Goal: Information Seeking & Learning: Find specific fact

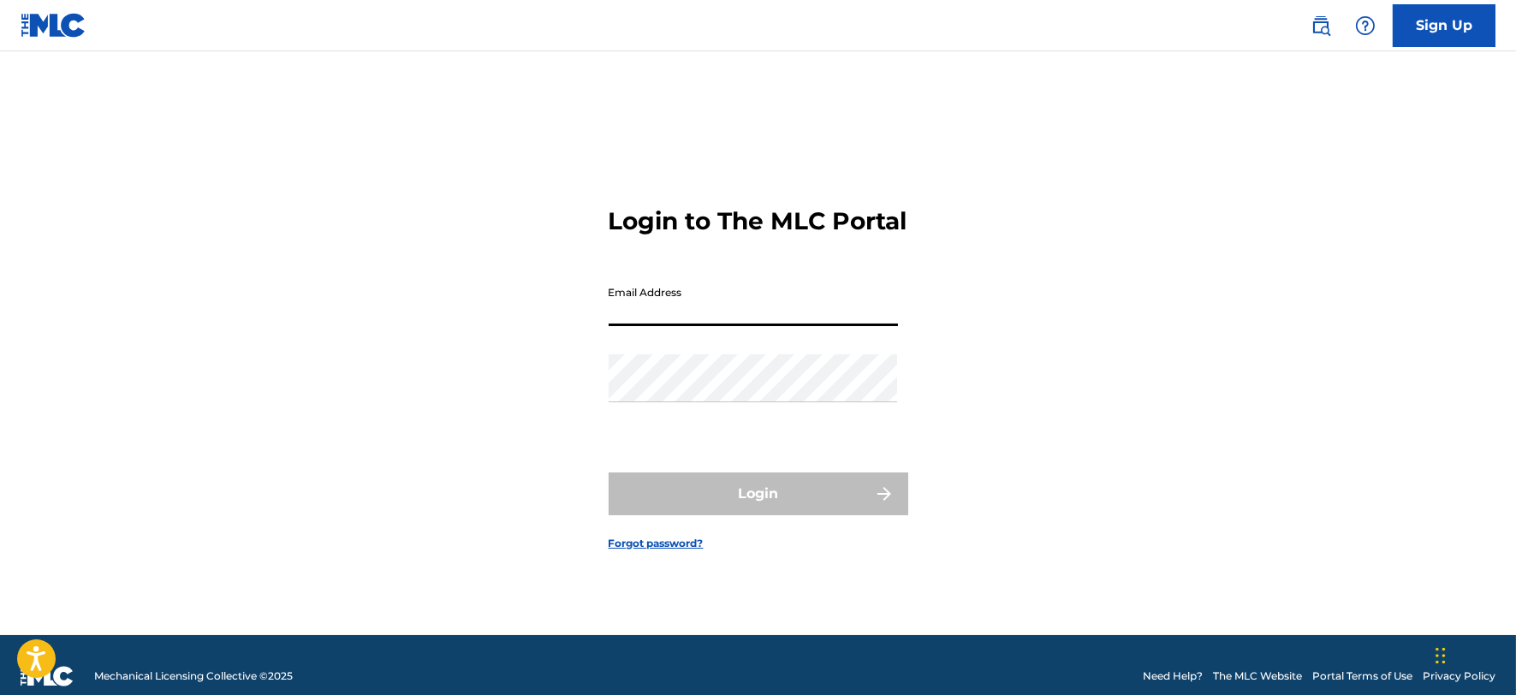
click at [652, 322] on input "Email Address" at bounding box center [753, 301] width 289 height 49
type input "[PERSON_NAME][EMAIL_ADDRESS][DOMAIN_NAME]"
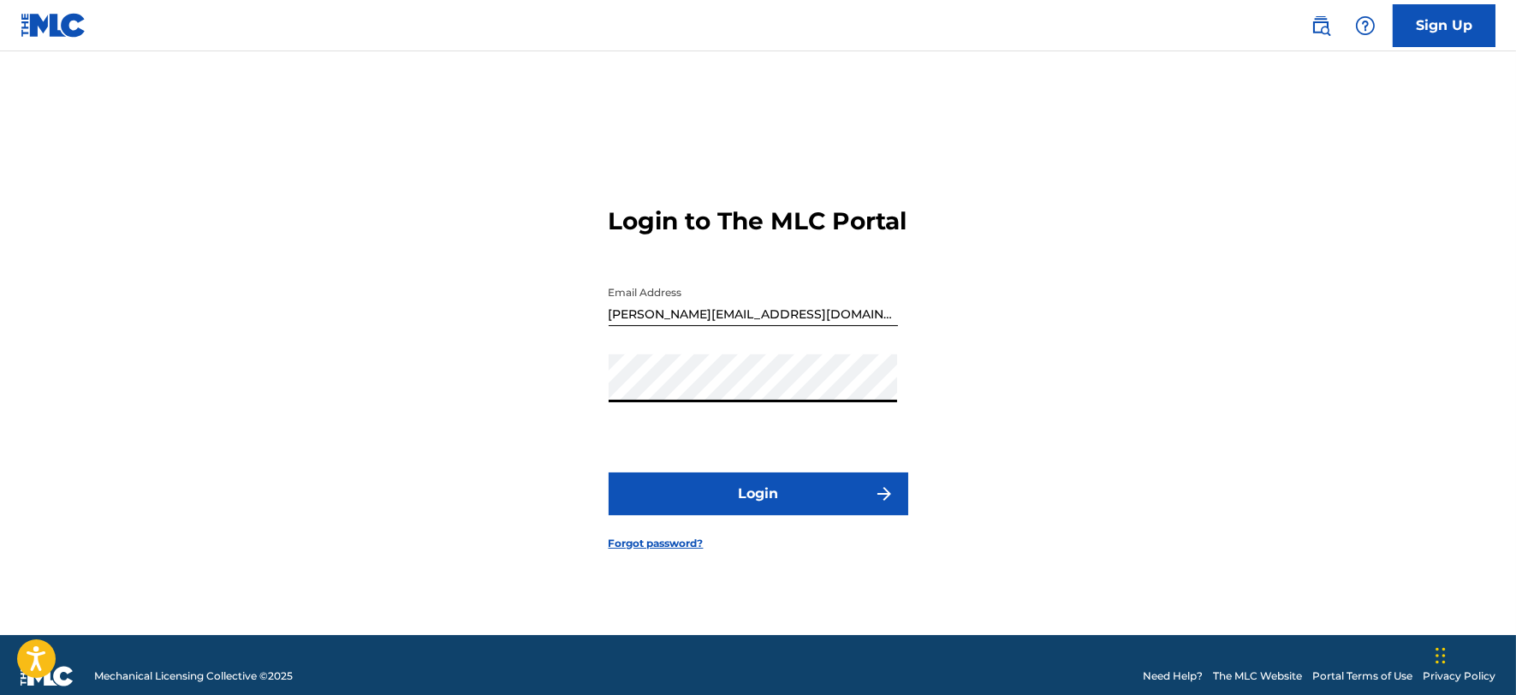
click at [728, 509] on button "Login" at bounding box center [759, 494] width 300 height 43
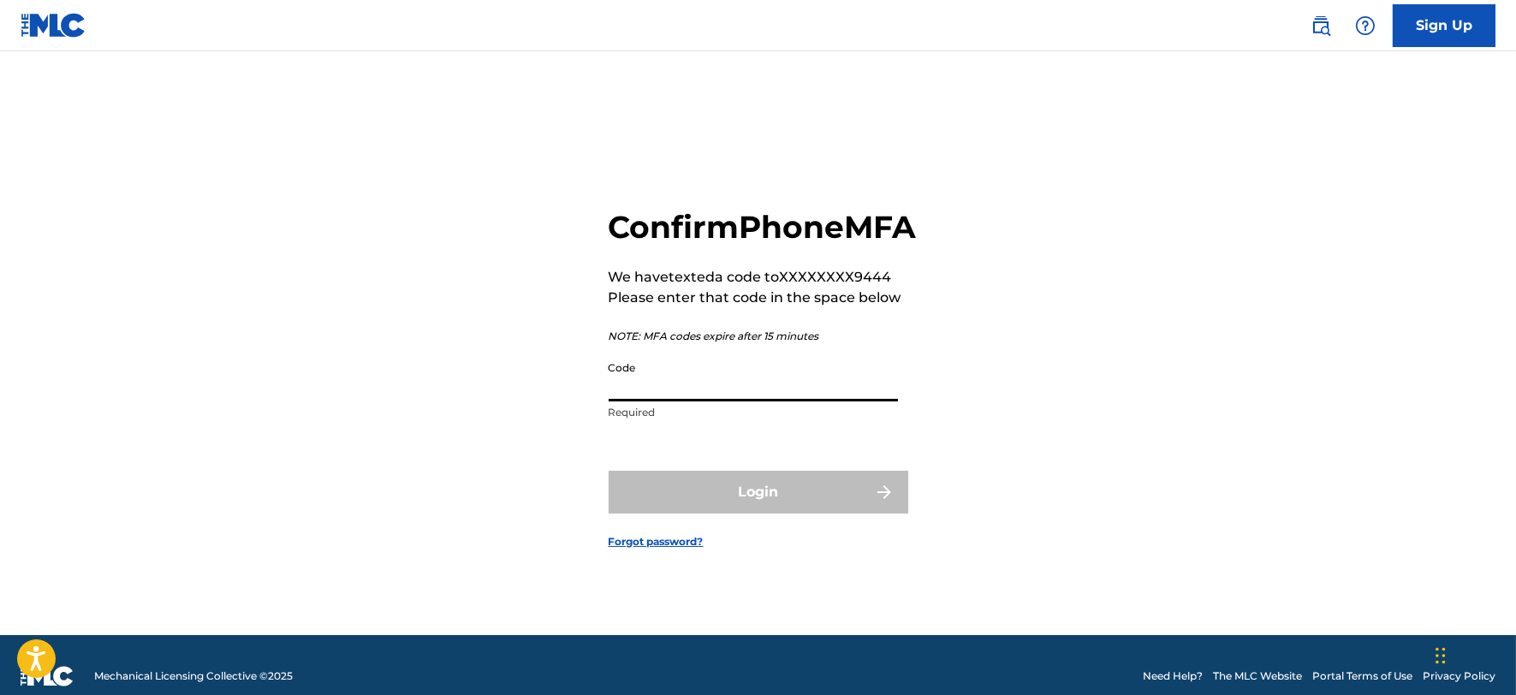
click at [736, 402] on input "Code" at bounding box center [753, 377] width 289 height 49
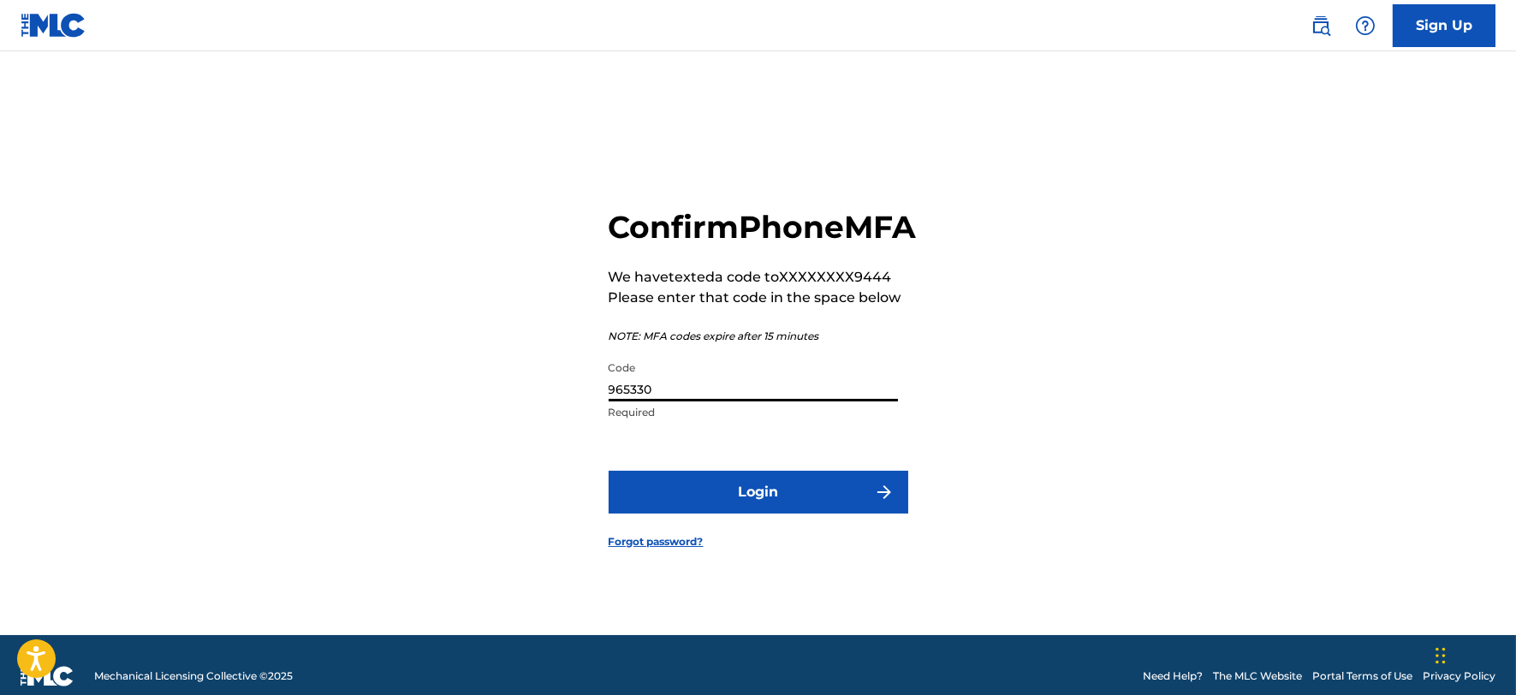
type input "965330"
click at [609, 471] on button "Login" at bounding box center [759, 492] width 300 height 43
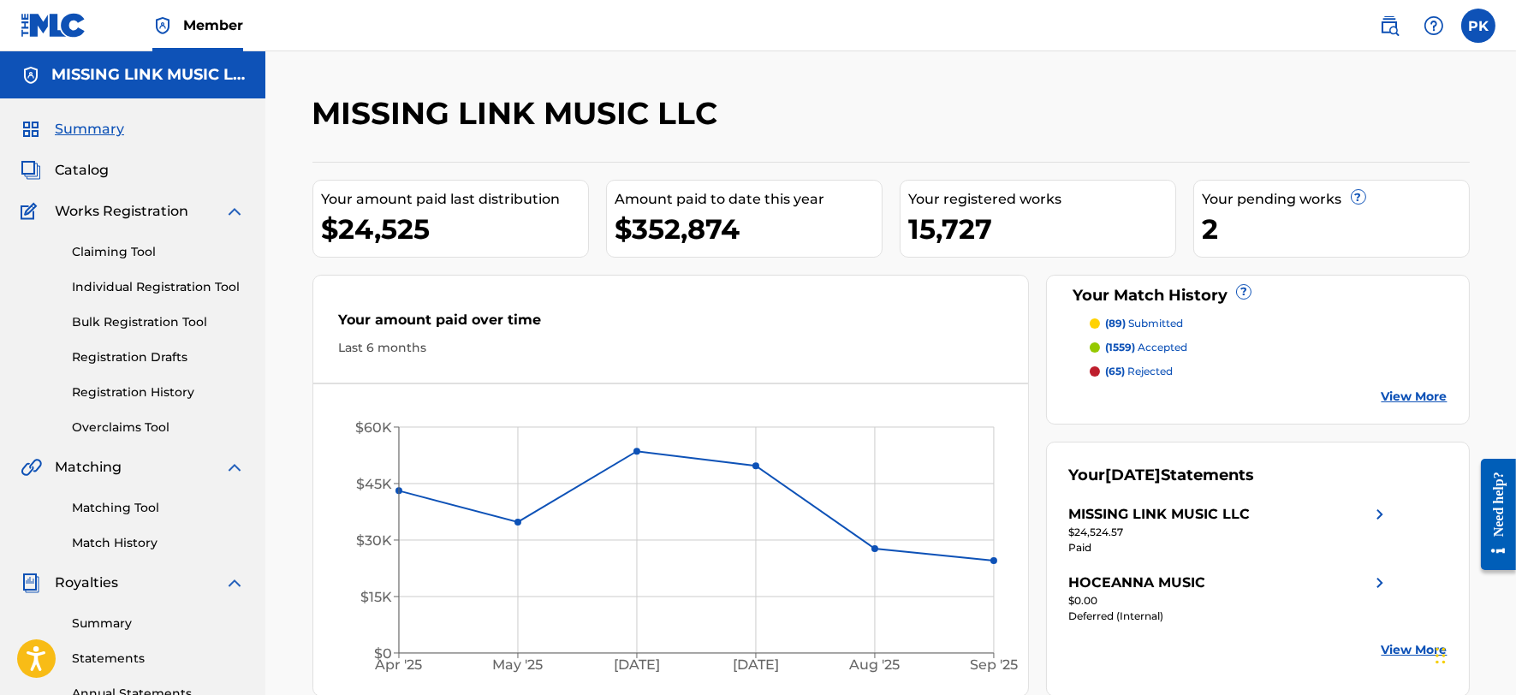
click at [1388, 15] on img at bounding box center [1389, 25] width 21 height 21
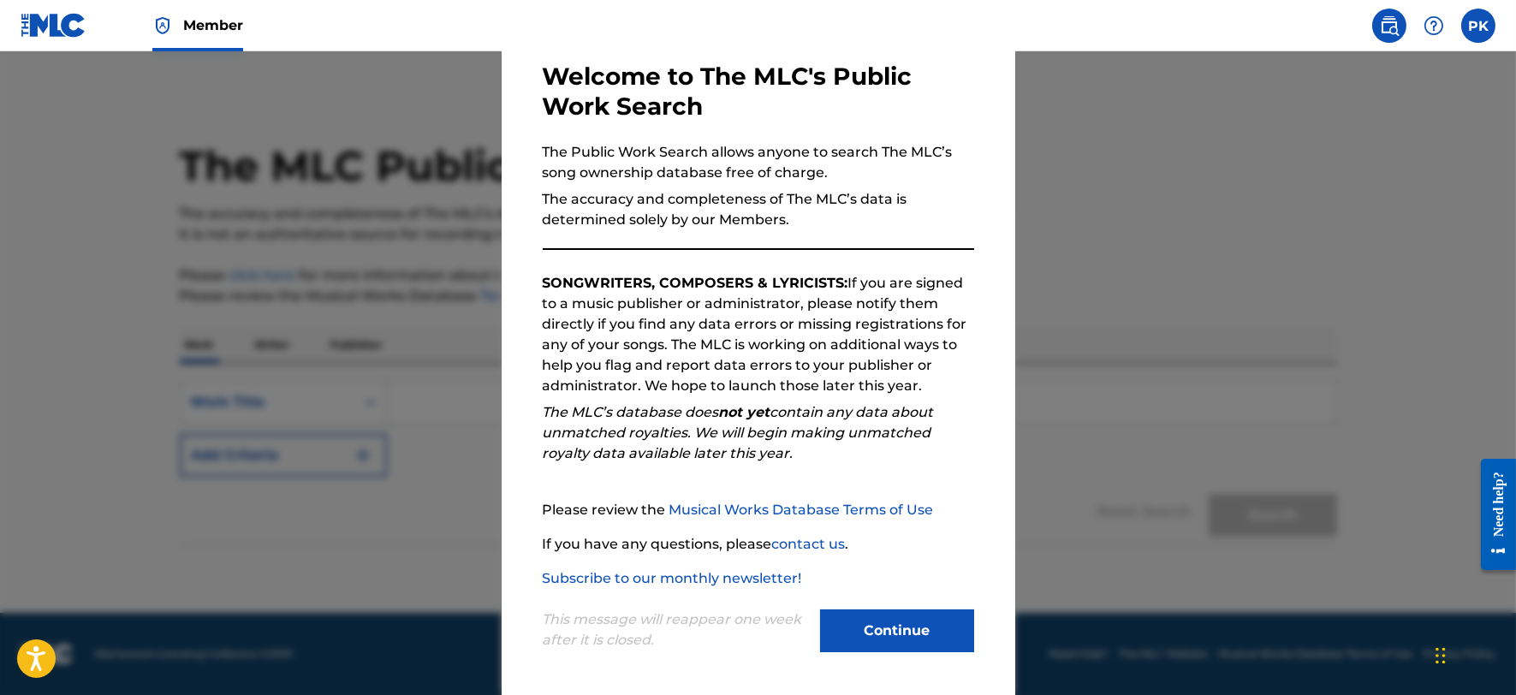
scroll to position [88, 0]
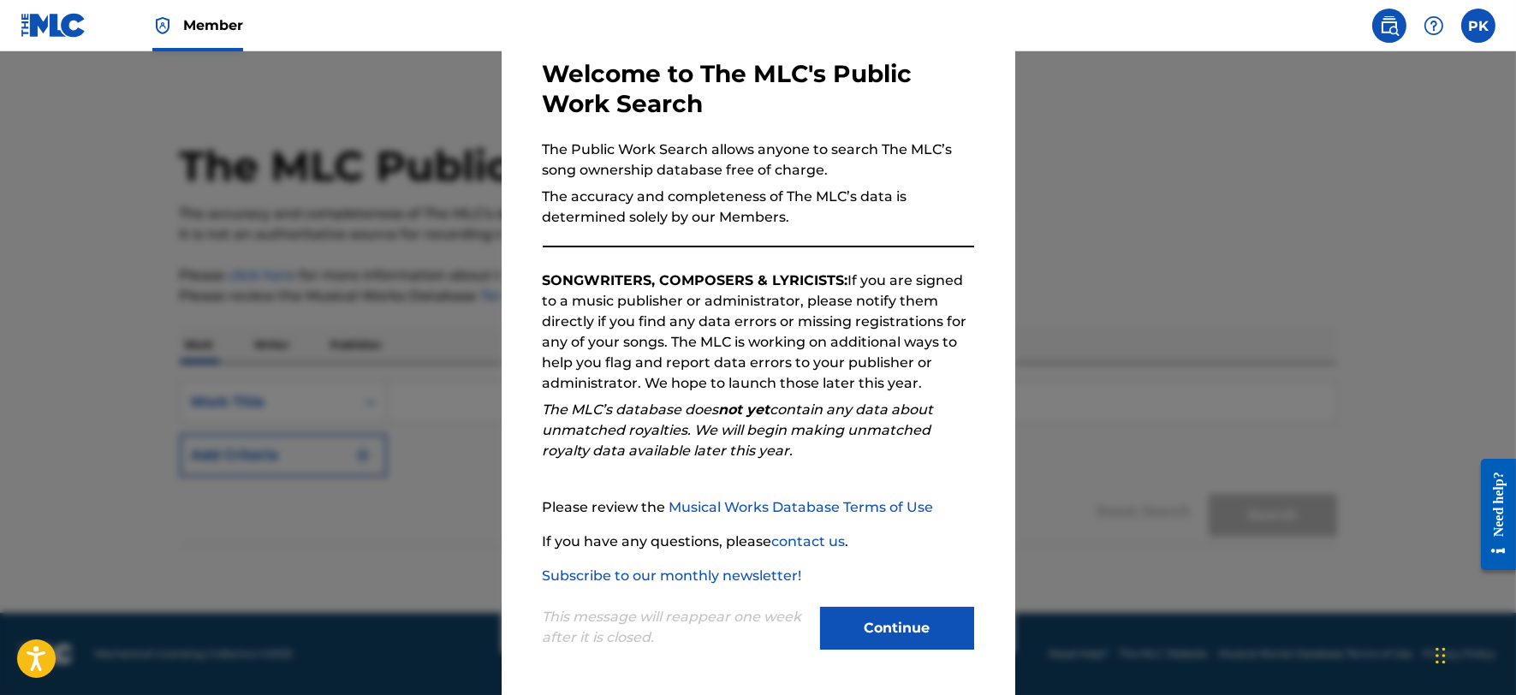
click at [870, 616] on button "Continue" at bounding box center [897, 628] width 154 height 43
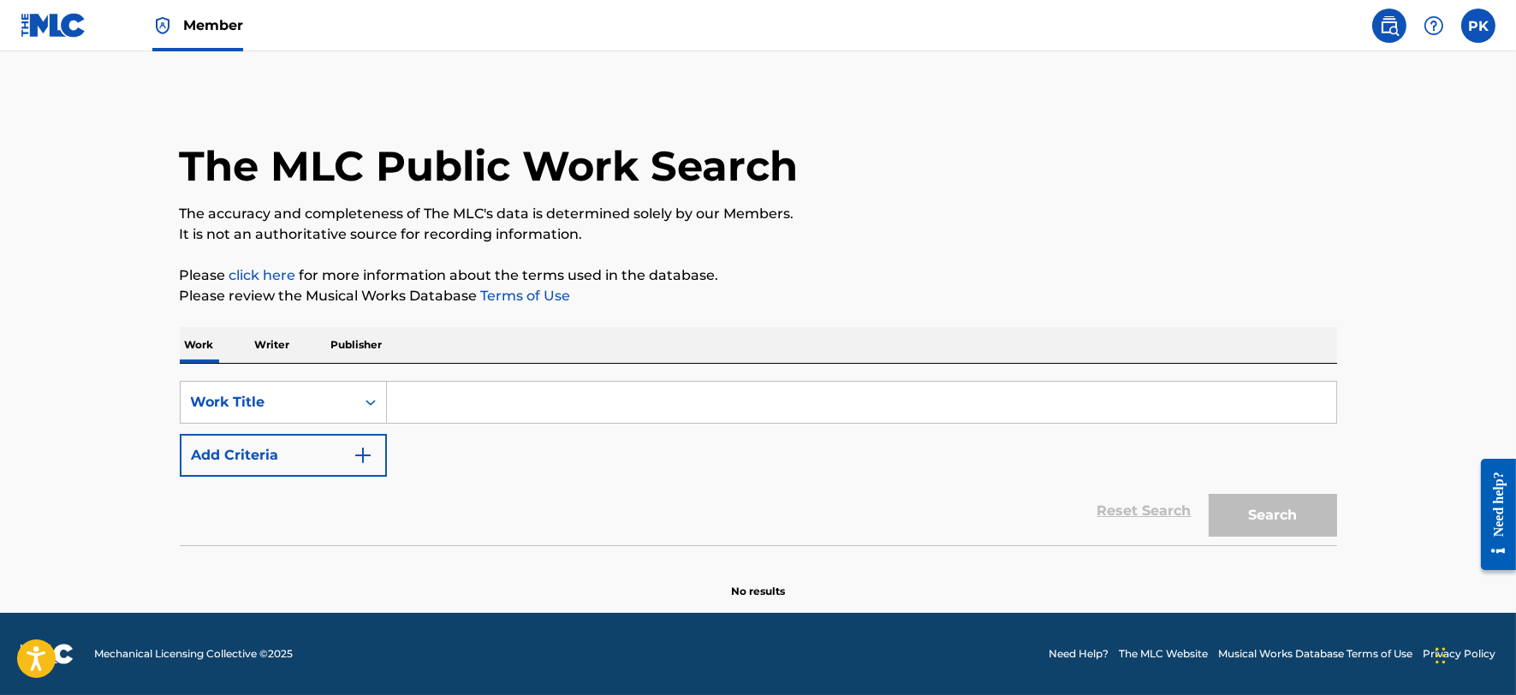
click at [482, 398] on input "Search Form" at bounding box center [861, 402] width 949 height 41
paste input "DID I FAIL"
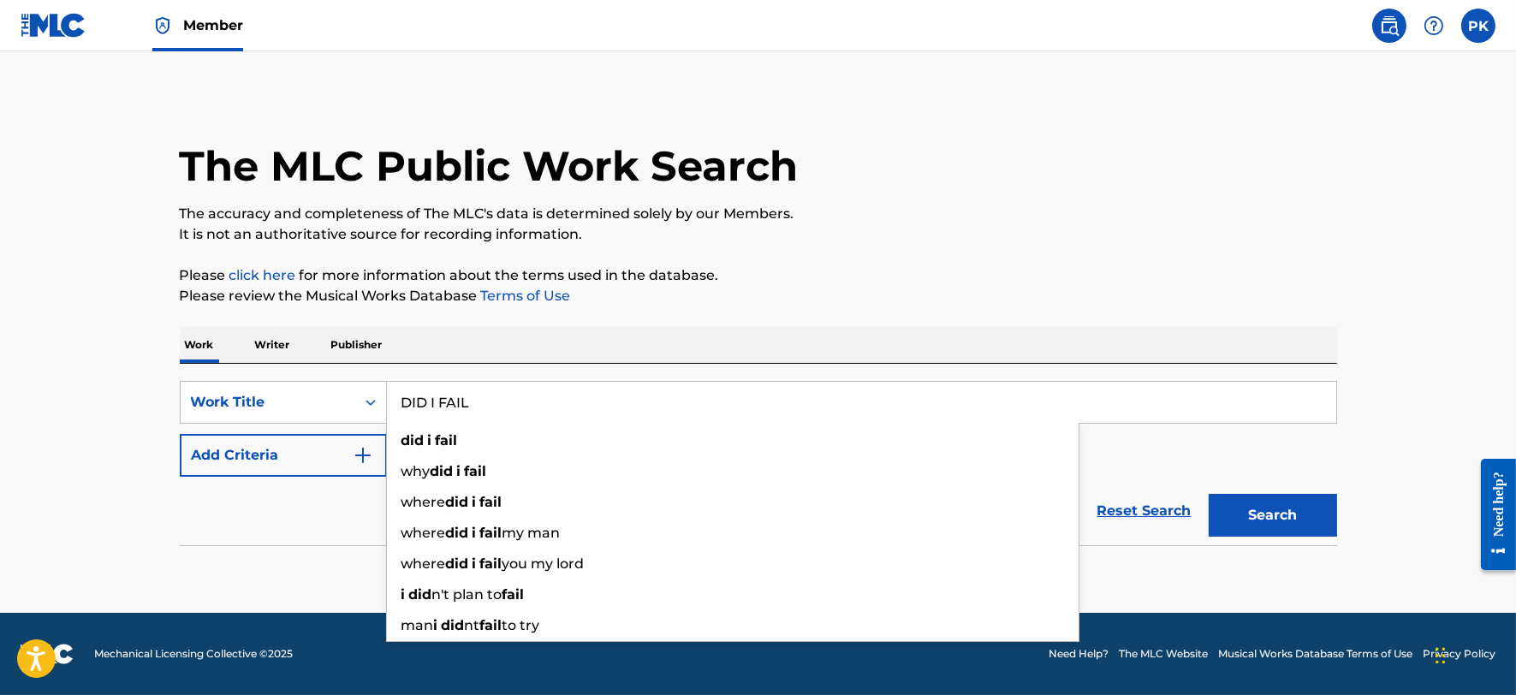
type input "DID I FAIL"
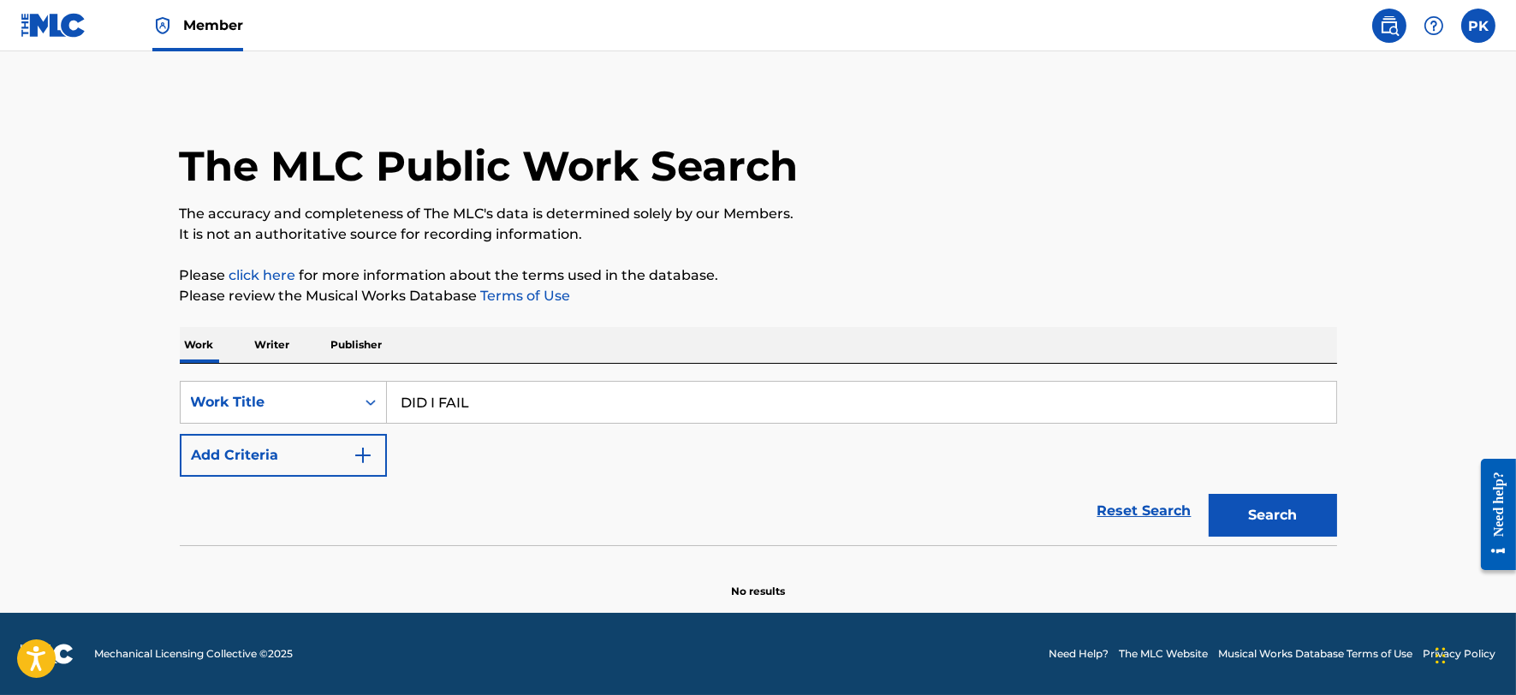
click at [298, 467] on button "Add Criteria" at bounding box center [283, 455] width 207 height 43
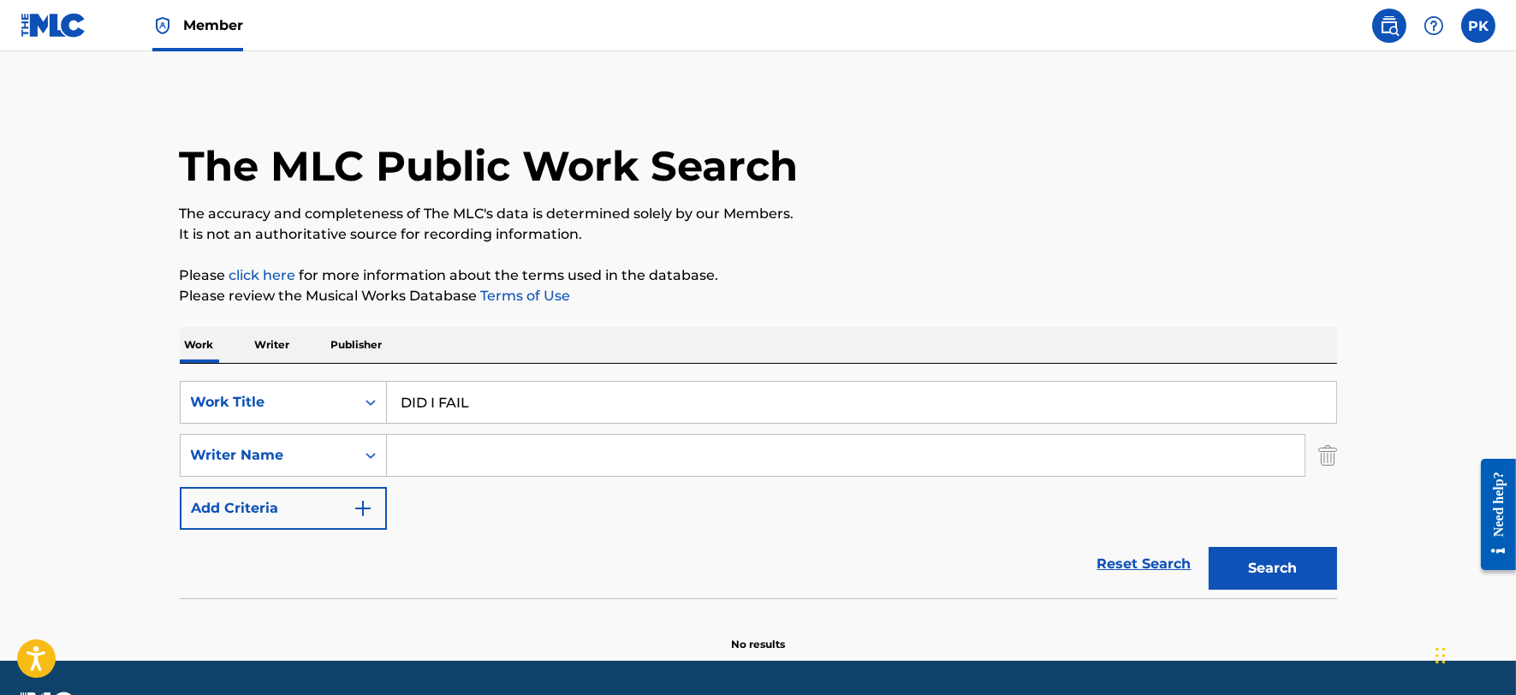
click at [439, 463] on input "Search Form" at bounding box center [846, 455] width 918 height 41
type input "[PERSON_NAME]"
click at [1209, 547] on button "Search" at bounding box center [1273, 568] width 128 height 43
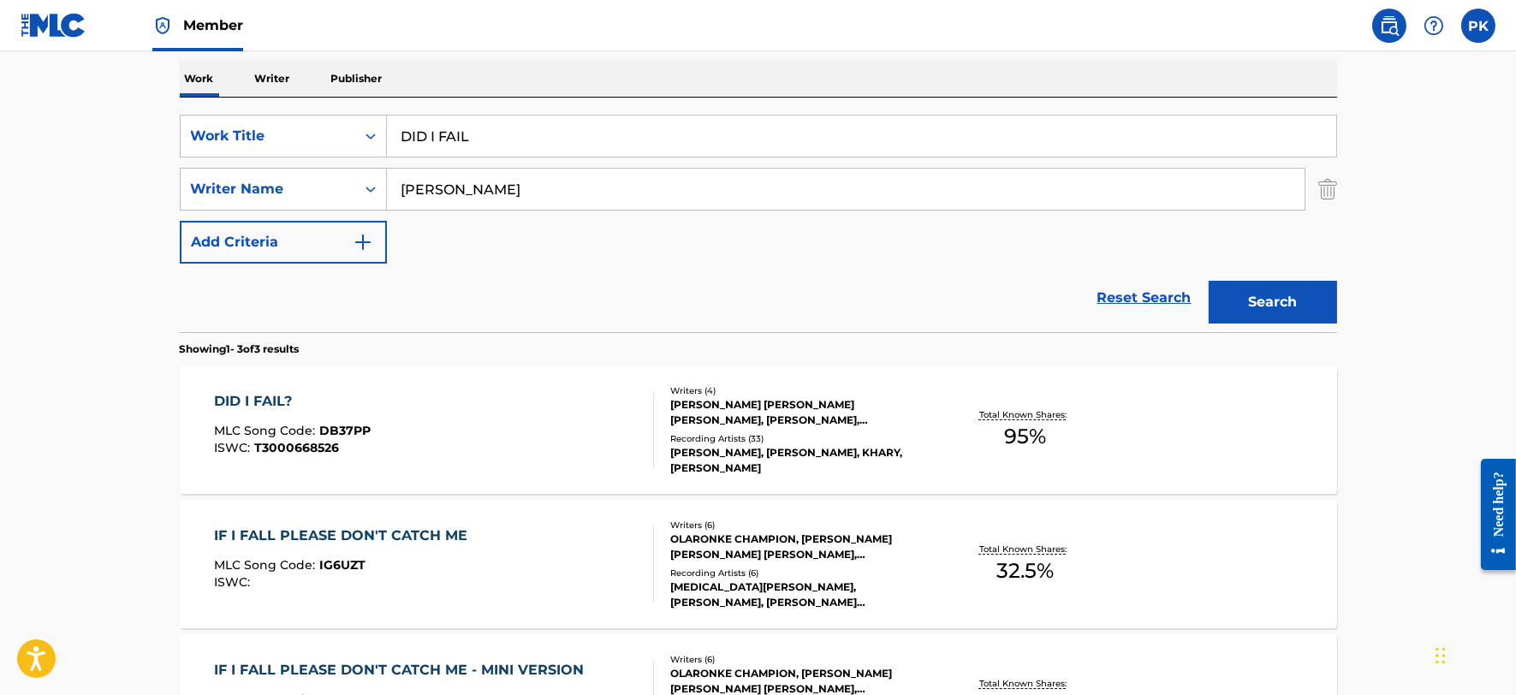
scroll to position [267, 0]
click at [405, 428] on div "DID I FAIL? MLC Song Code : DB37PP ISWC : T3000668526" at bounding box center [434, 428] width 440 height 77
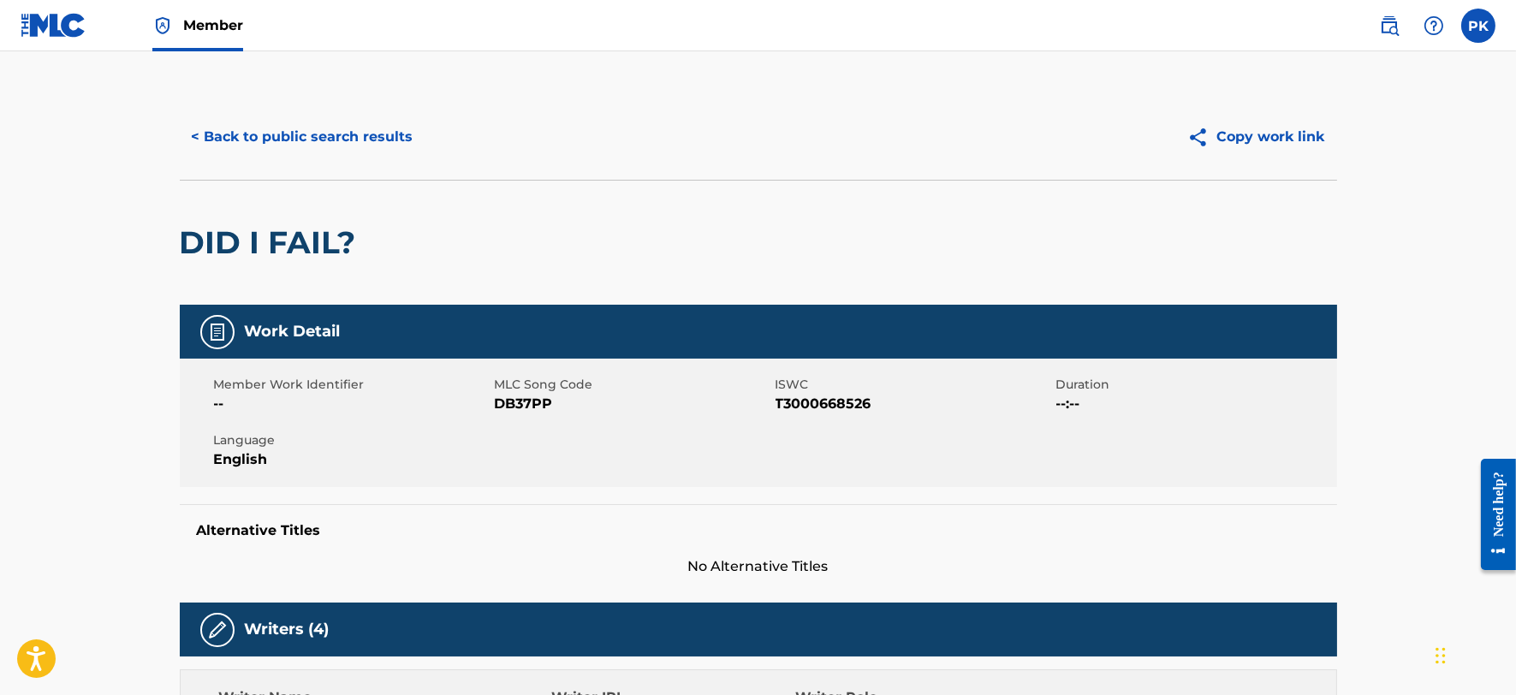
click at [524, 408] on span "DB37PP" at bounding box center [633, 404] width 277 height 21
copy span "DB37PP"
click at [829, 405] on span "T3000668526" at bounding box center [914, 404] width 277 height 21
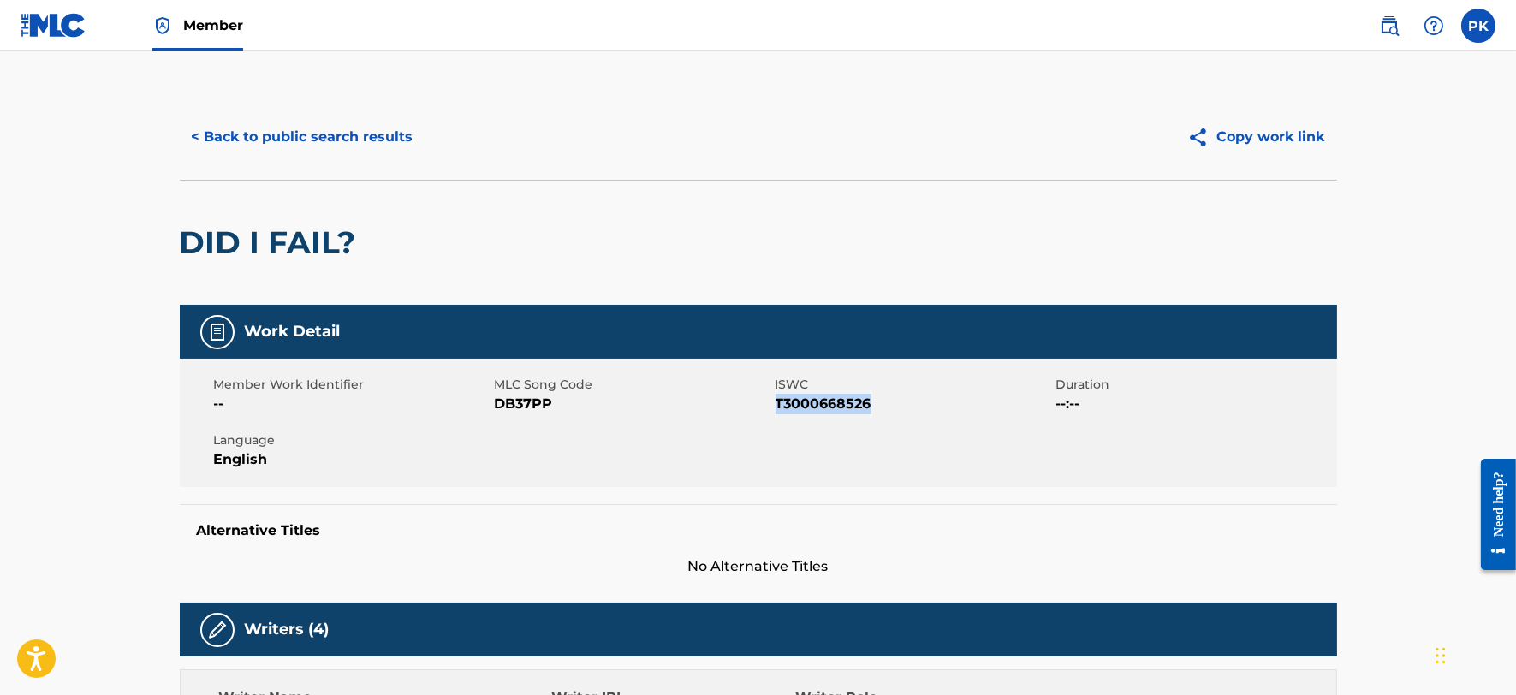
copy span "T3000668526"
click at [343, 142] on button "< Back to public search results" at bounding box center [303, 137] width 246 height 43
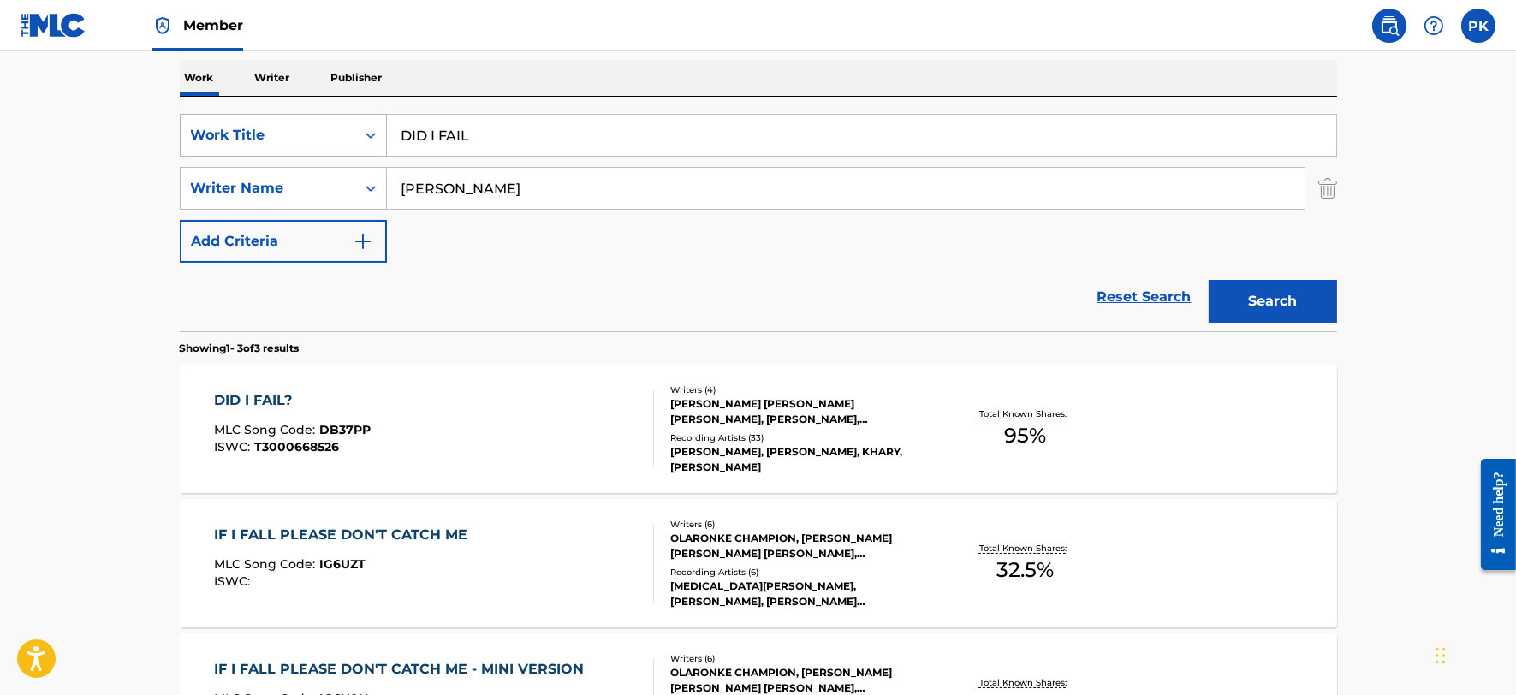
drag, startPoint x: 493, startPoint y: 130, endPoint x: 211, endPoint y: 129, distance: 281.7
click at [211, 129] on div "SearchWithCriteria009156c4-5ca4-46d5-8d91-d874d92349f3 Work Title DID I FAIL" at bounding box center [759, 135] width 1158 height 43
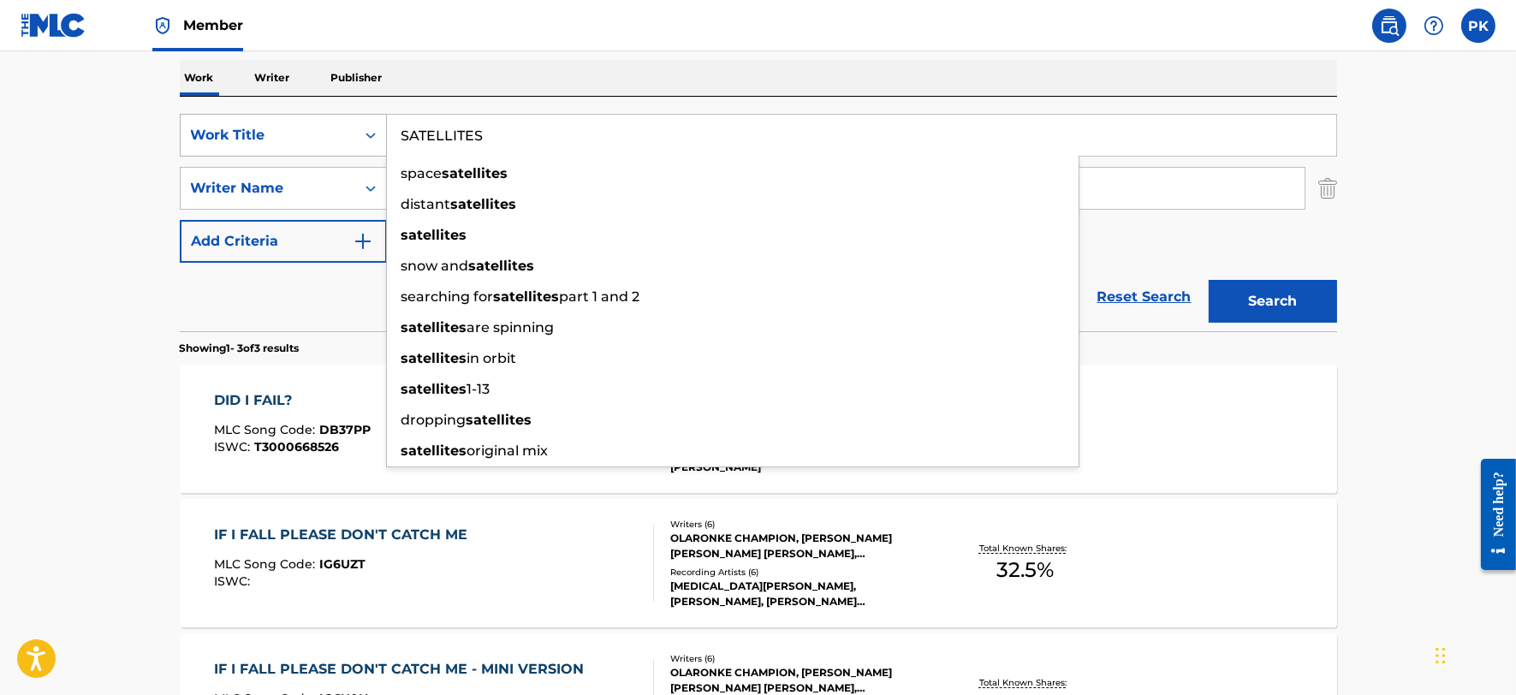
type input "SATELLITES"
click at [1209, 280] on button "Search" at bounding box center [1273, 301] width 128 height 43
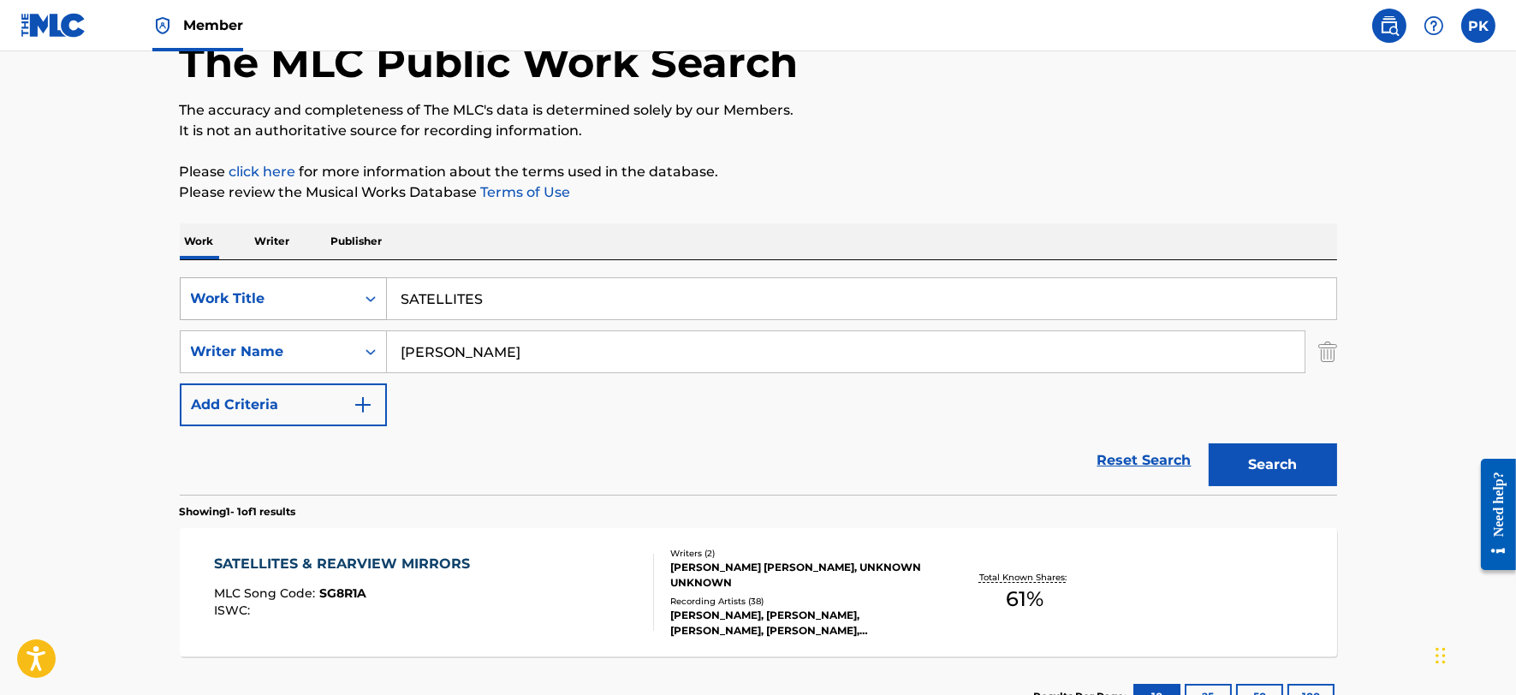
scroll to position [235, 0]
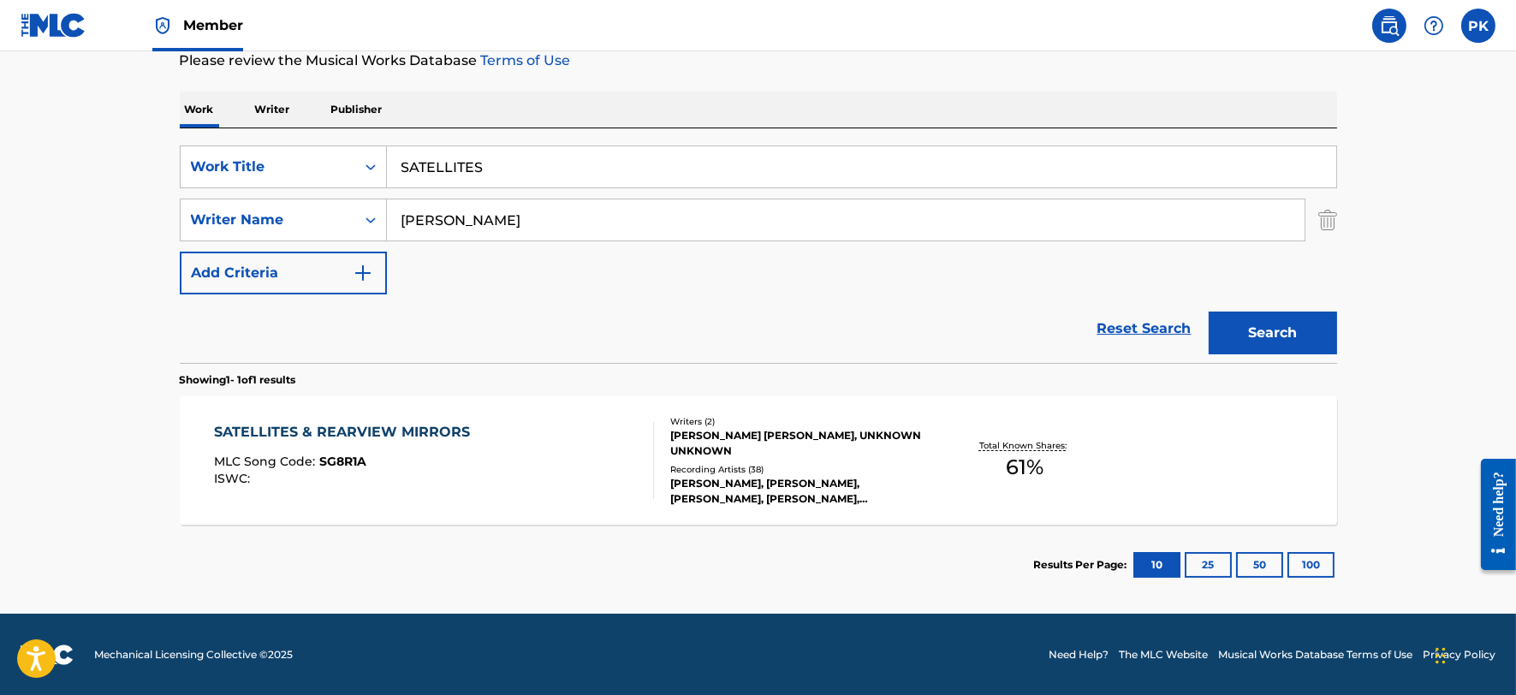
click at [351, 432] on div "SATELLITES & REARVIEW MIRRORS" at bounding box center [346, 432] width 265 height 21
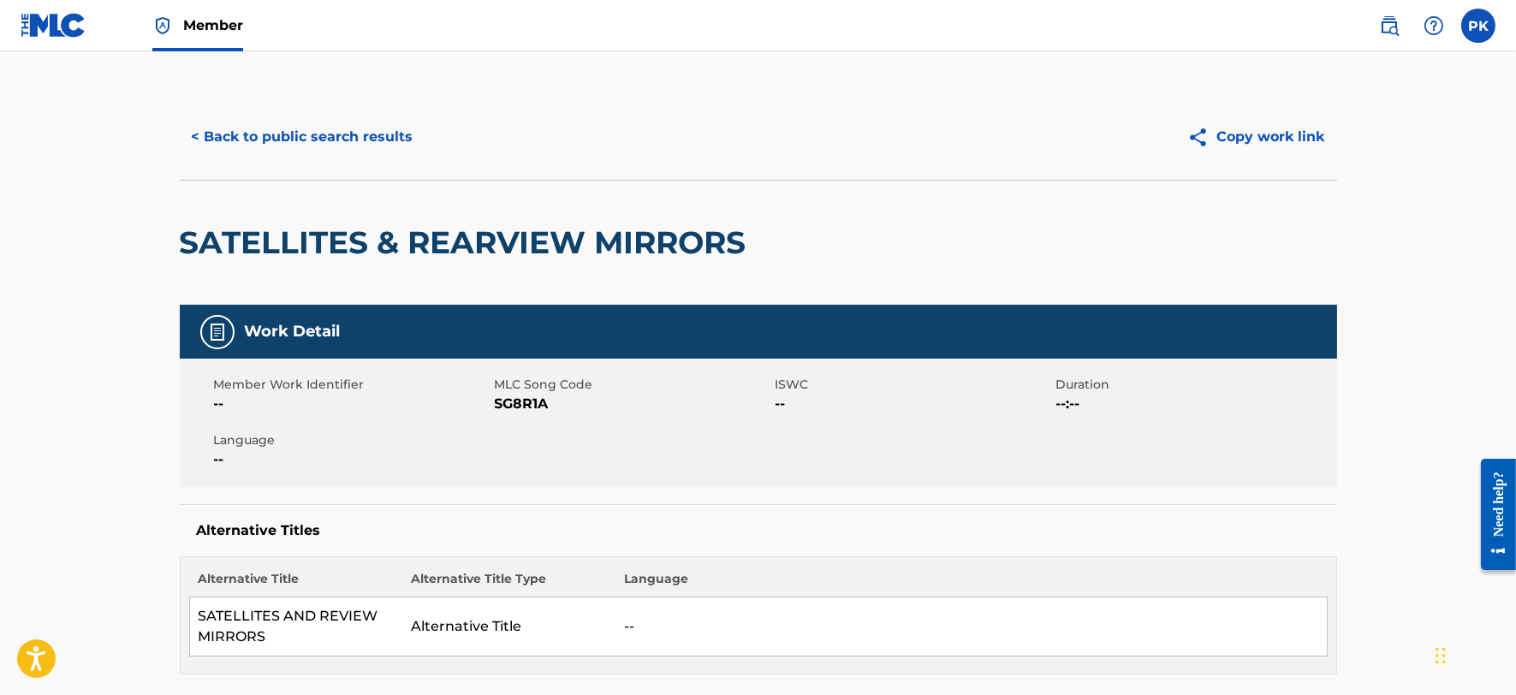
click at [527, 401] on span "SG8R1A" at bounding box center [633, 404] width 277 height 21
copy span "SG8R1A"
click at [347, 131] on button "< Back to public search results" at bounding box center [303, 137] width 246 height 43
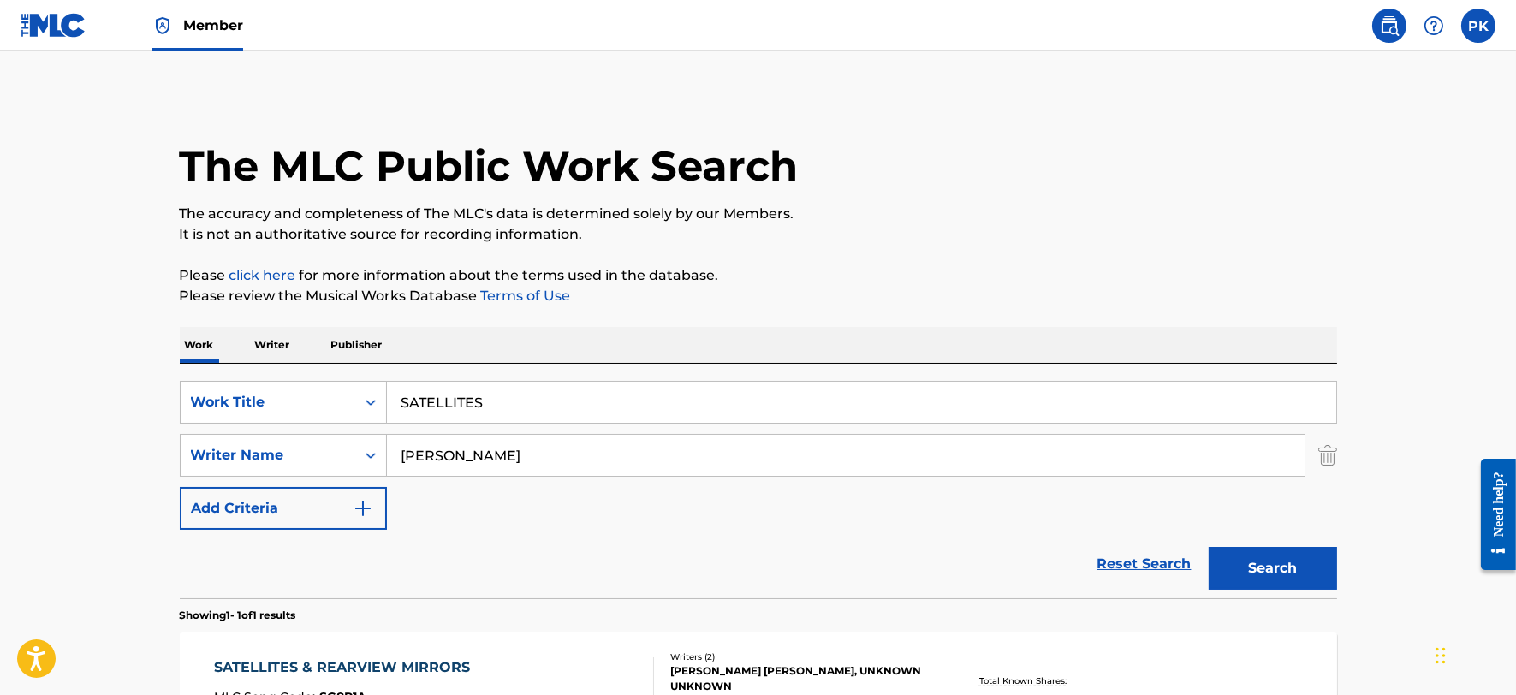
scroll to position [139, 0]
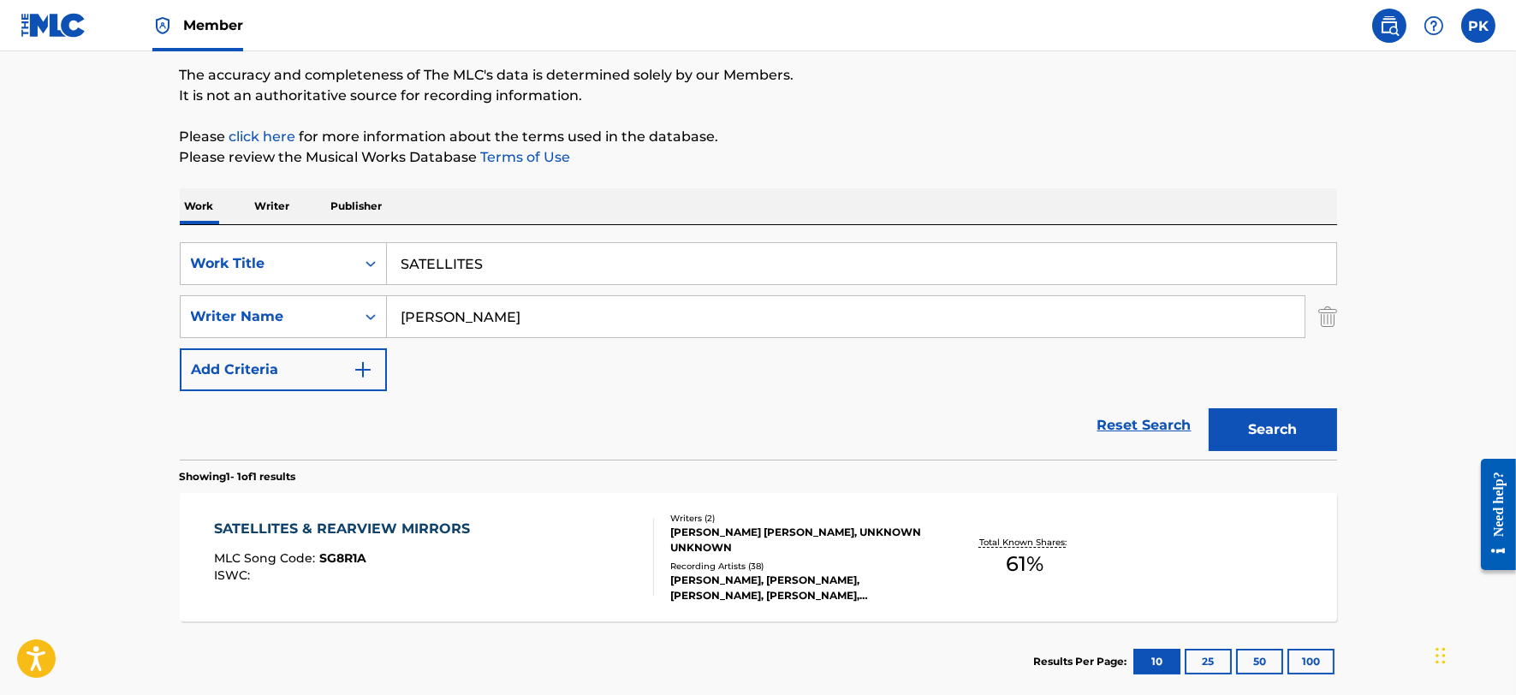
click at [604, 267] on input "SATELLITES" at bounding box center [861, 263] width 949 height 41
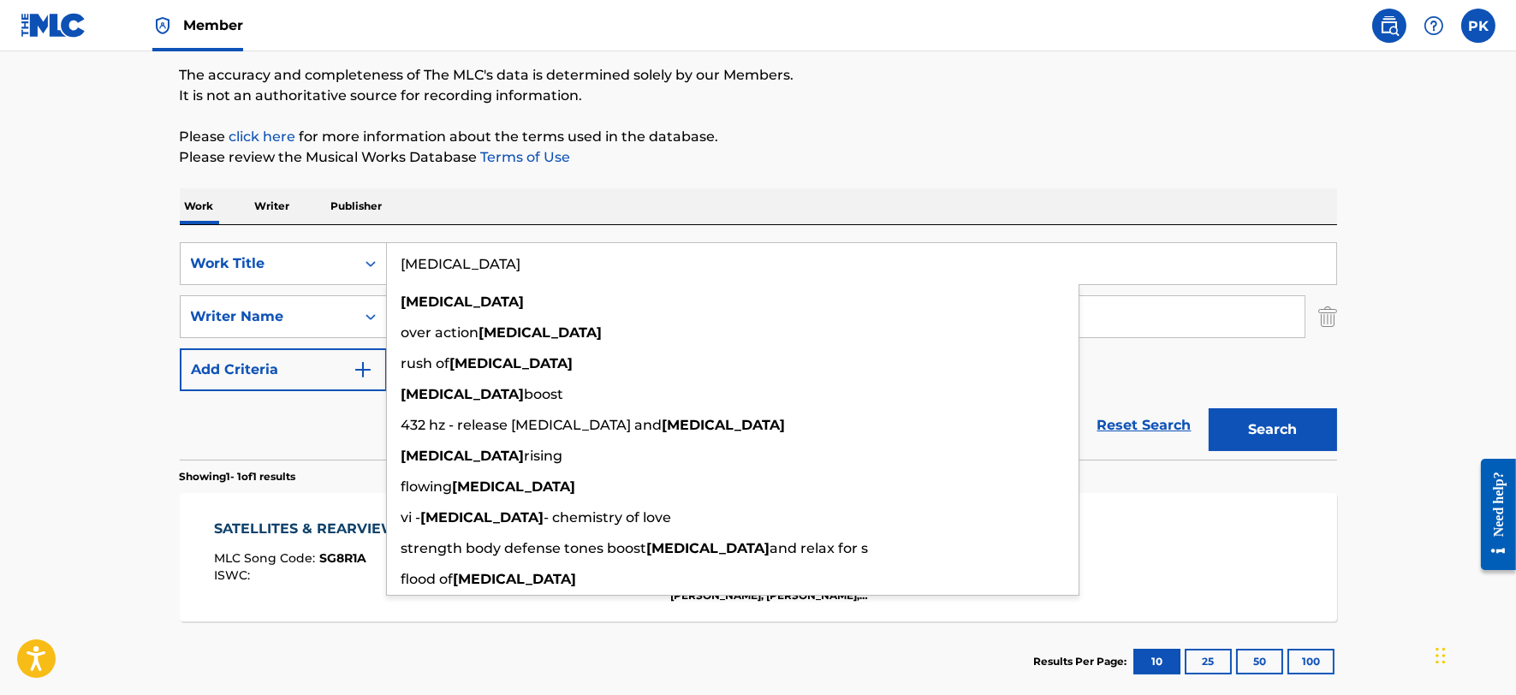
click at [1209, 408] on button "Search" at bounding box center [1273, 429] width 128 height 43
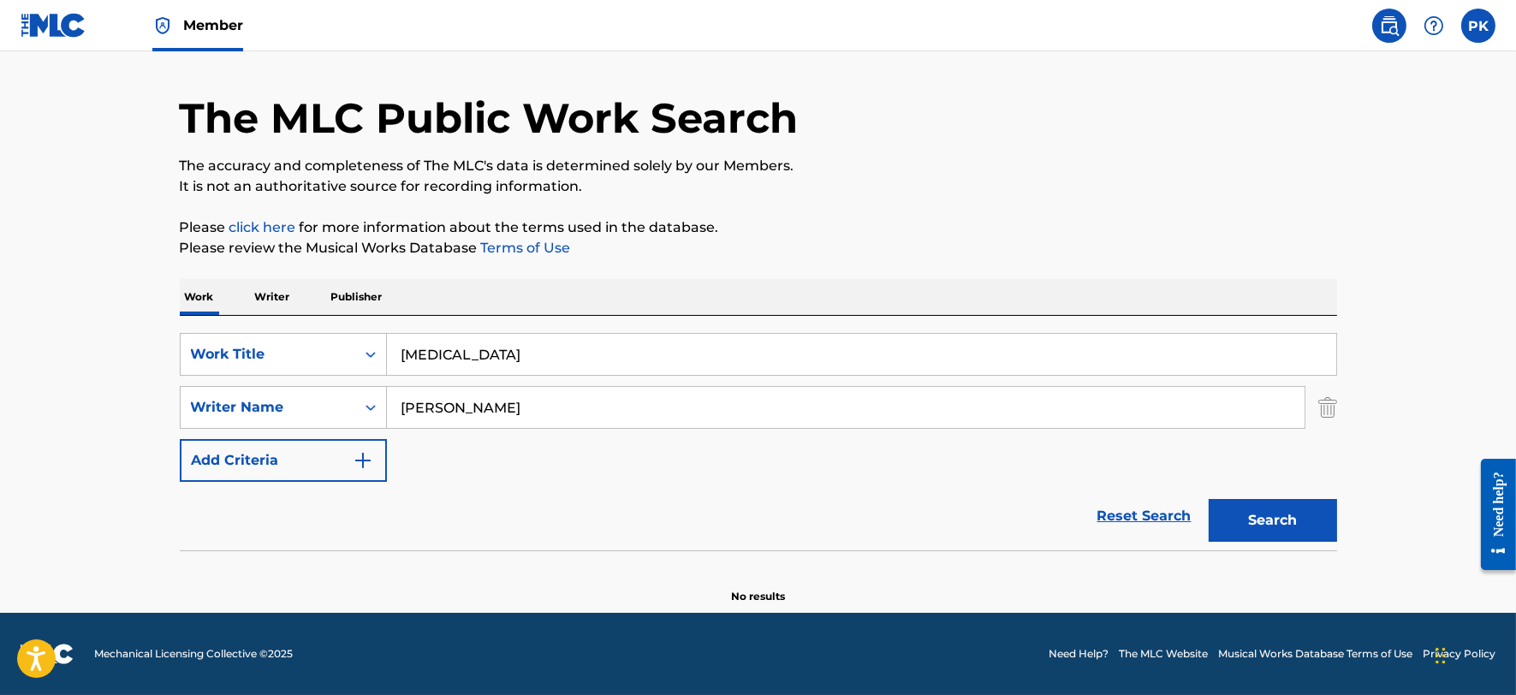
scroll to position [47, 0]
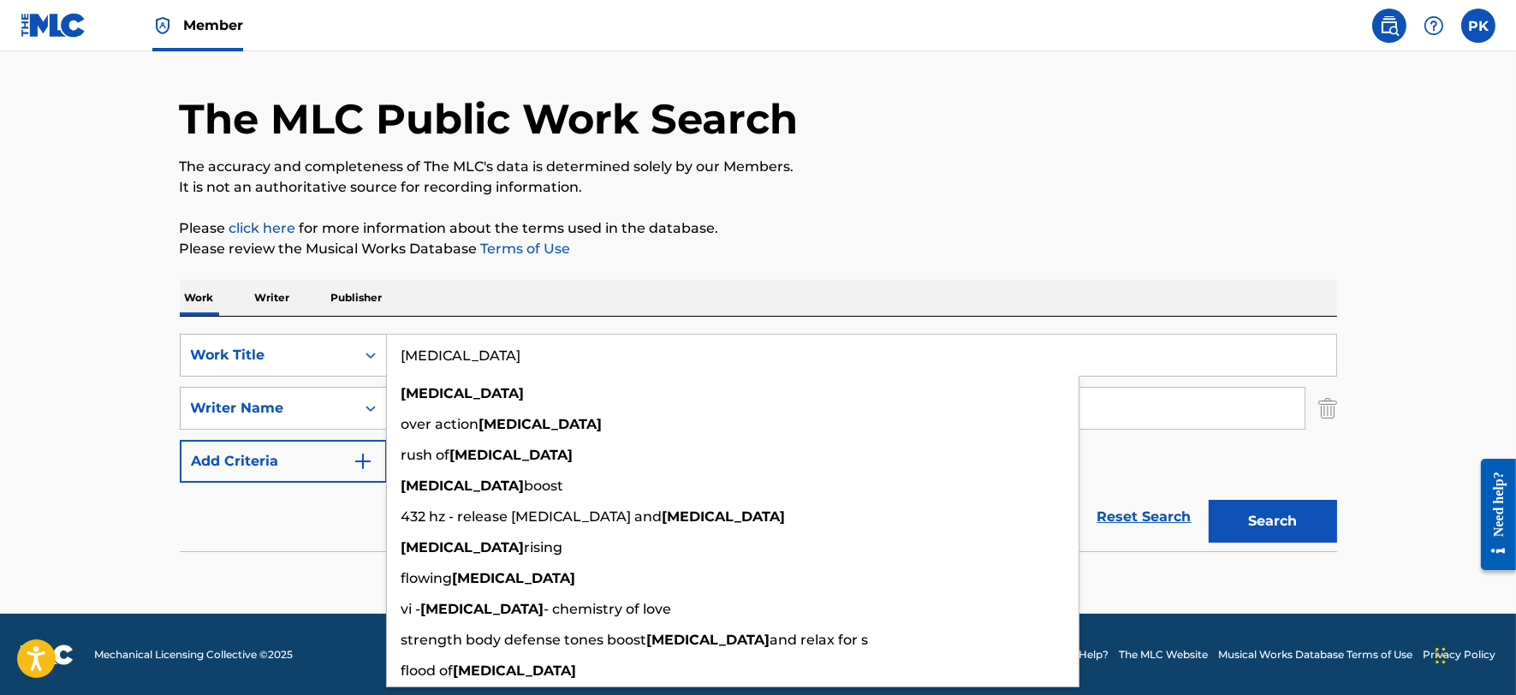
click at [561, 347] on input "[MEDICAL_DATA]" at bounding box center [861, 355] width 949 height 41
paste input "GRADUATION"
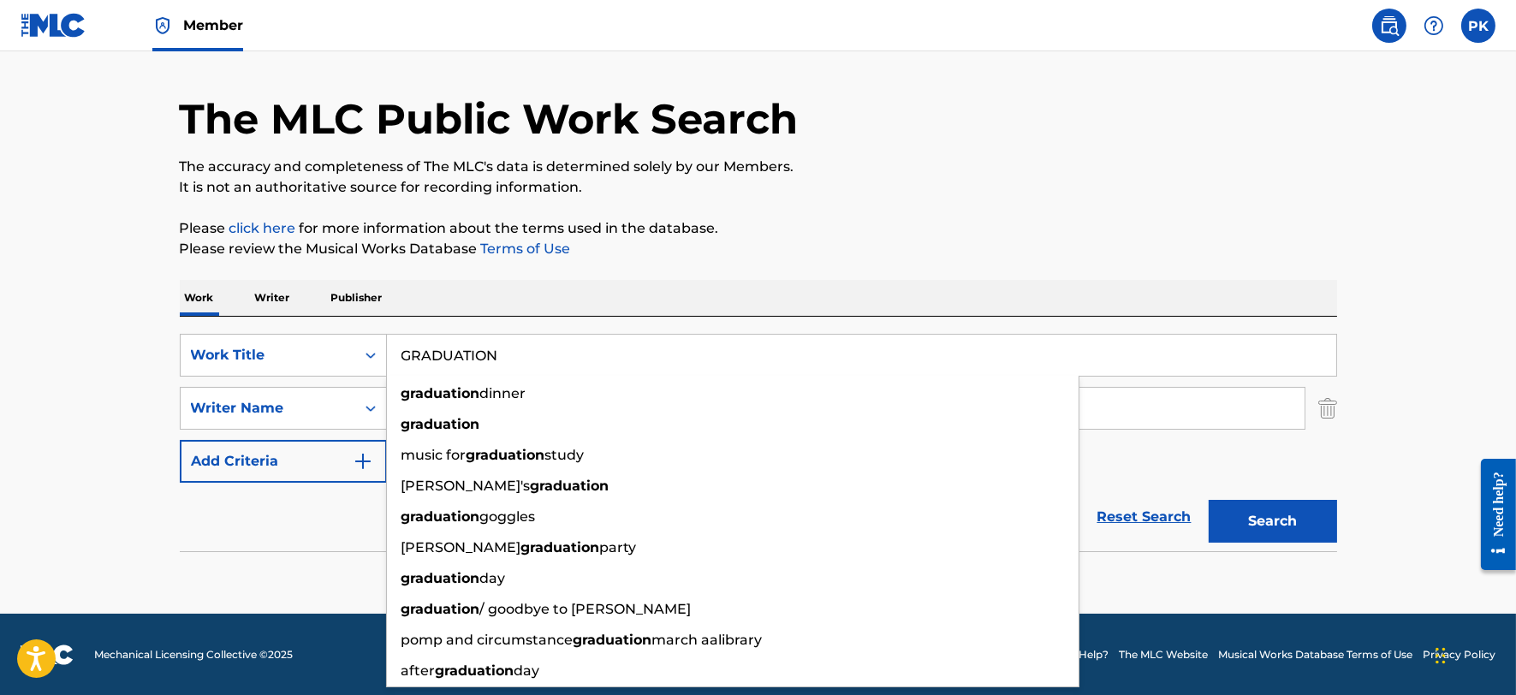
type input "GRADUATION"
click at [1209, 500] on button "Search" at bounding box center [1273, 521] width 128 height 43
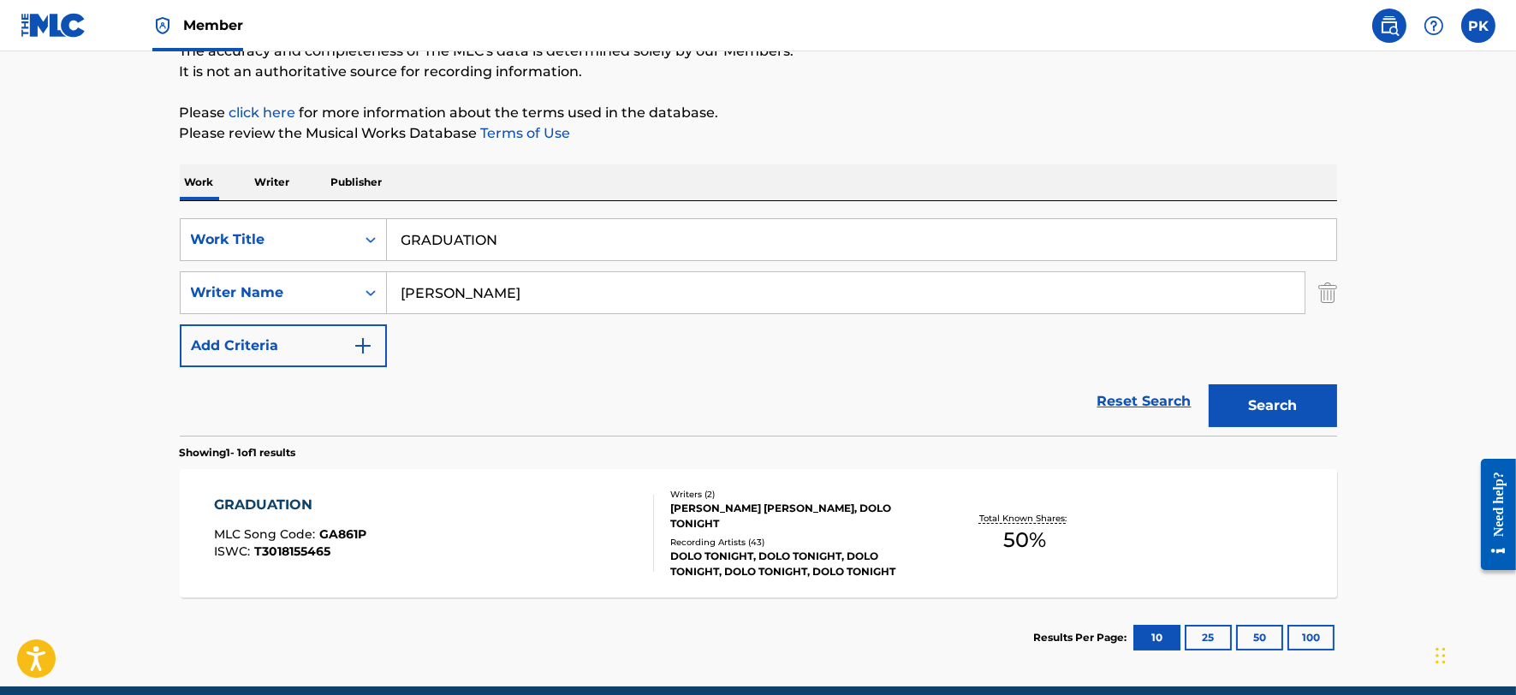
scroll to position [183, 0]
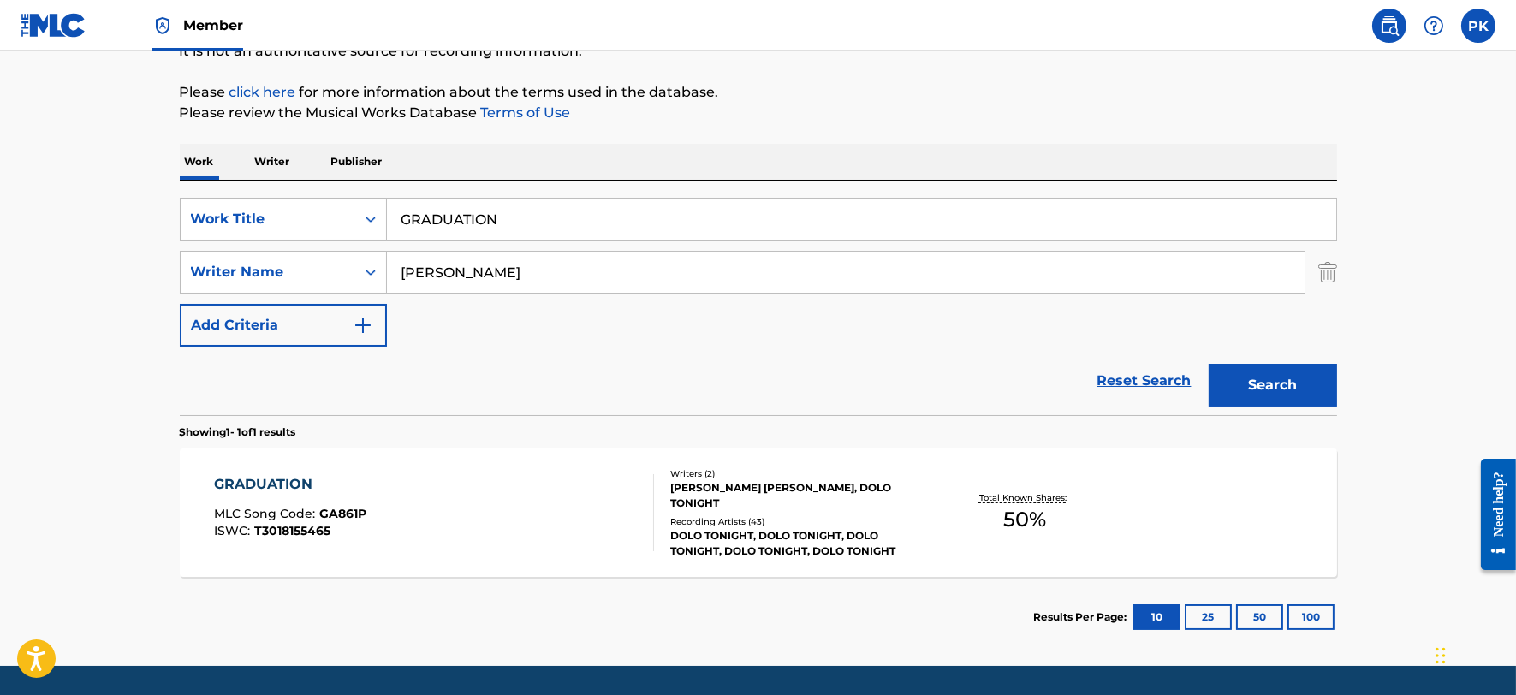
click at [396, 505] on div "GRADUATION MLC Song Code : GA861P ISWC : T3018155465" at bounding box center [434, 512] width 440 height 77
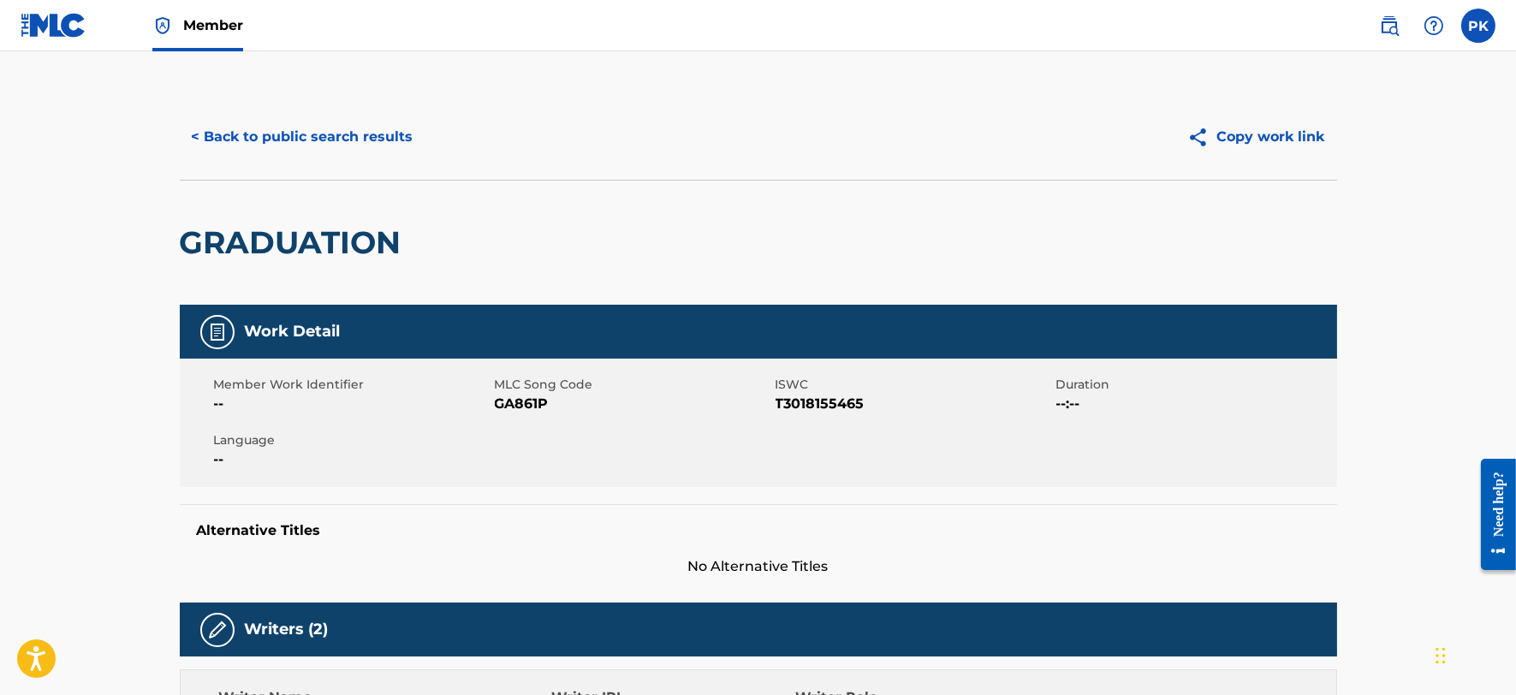
click at [546, 405] on span "GA861P" at bounding box center [633, 404] width 277 height 21
click at [535, 399] on span "GA861P" at bounding box center [633, 404] width 277 height 21
copy span "GA861P"
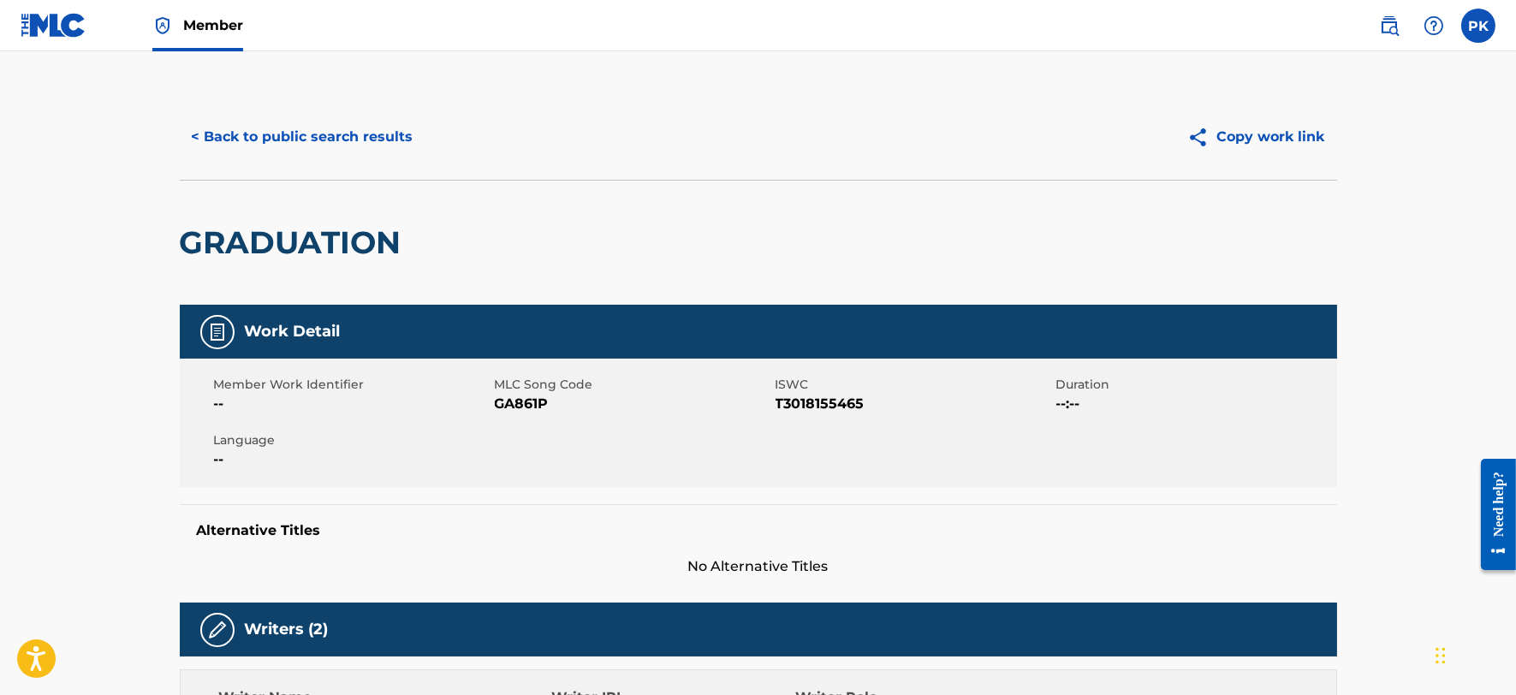
click at [805, 406] on span "T3018155465" at bounding box center [914, 404] width 277 height 21
copy span "T3018155465"
click at [279, 140] on button "< Back to public search results" at bounding box center [303, 137] width 246 height 43
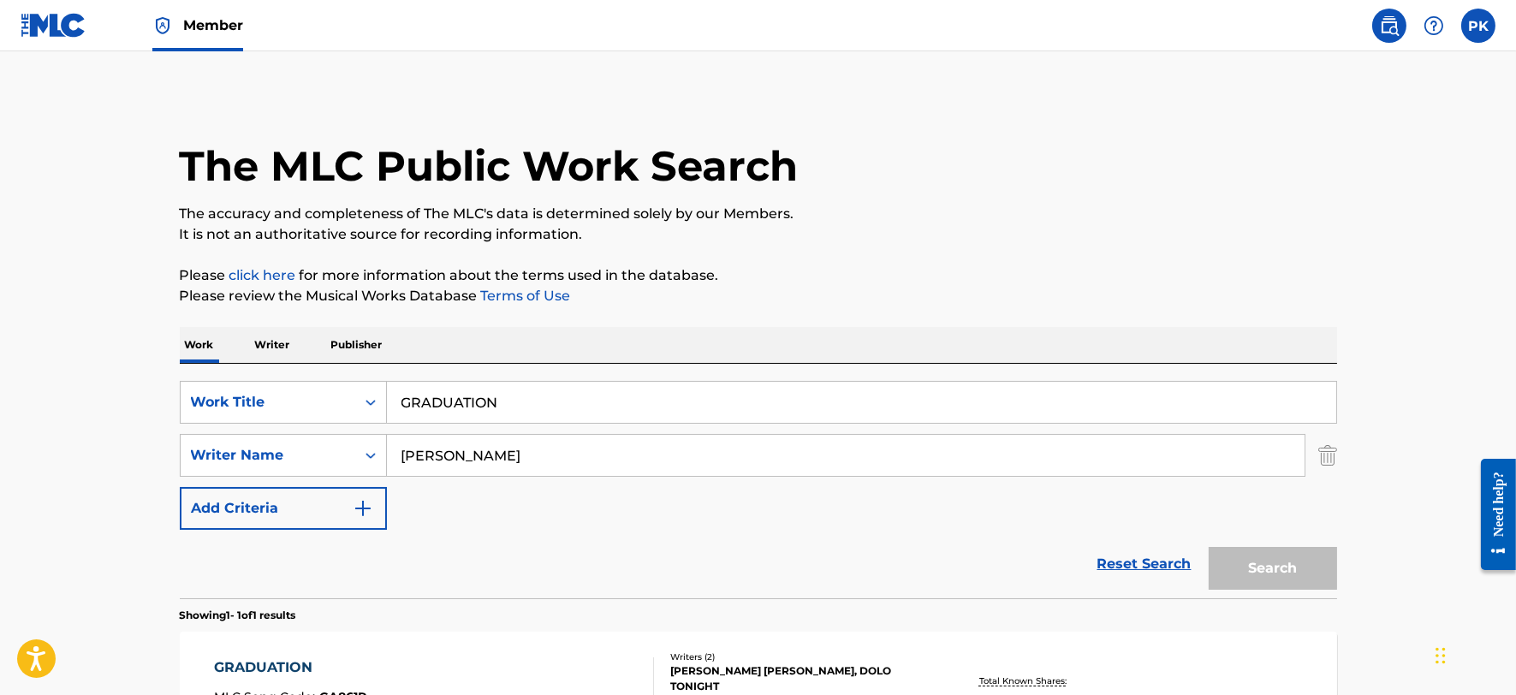
scroll to position [139, 0]
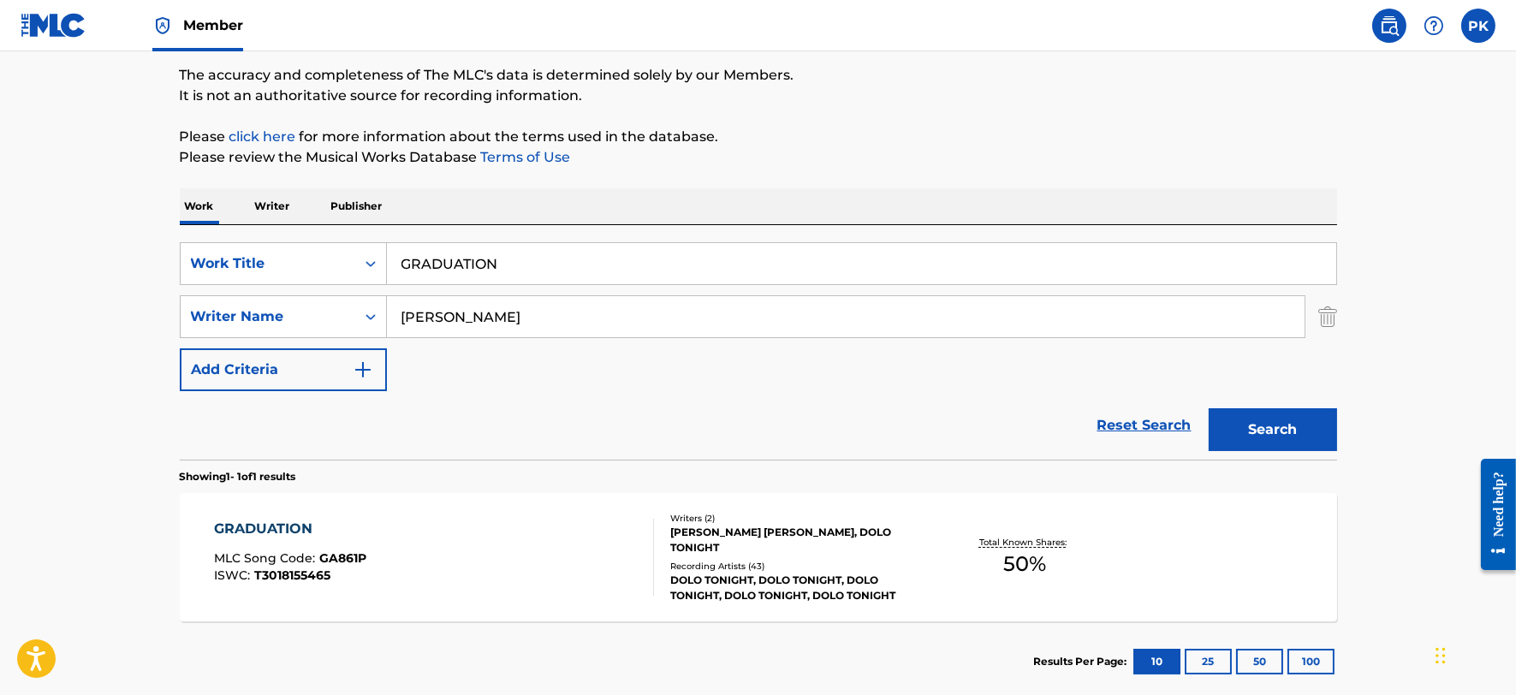
click at [600, 251] on input "GRADUATION" at bounding box center [861, 263] width 949 height 41
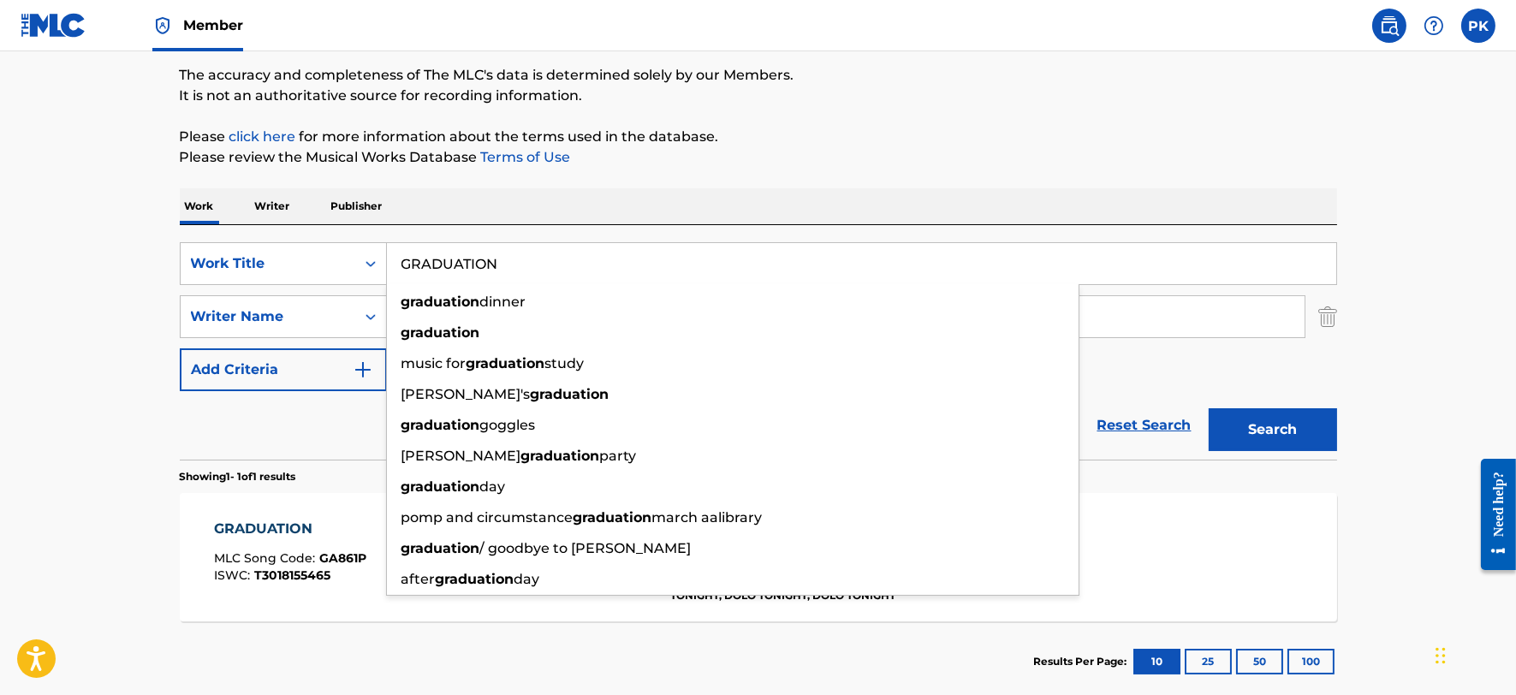
click at [600, 251] on input "GRADUATION" at bounding box center [861, 263] width 949 height 41
paste input "HOT TUB DREAM MACHINE"
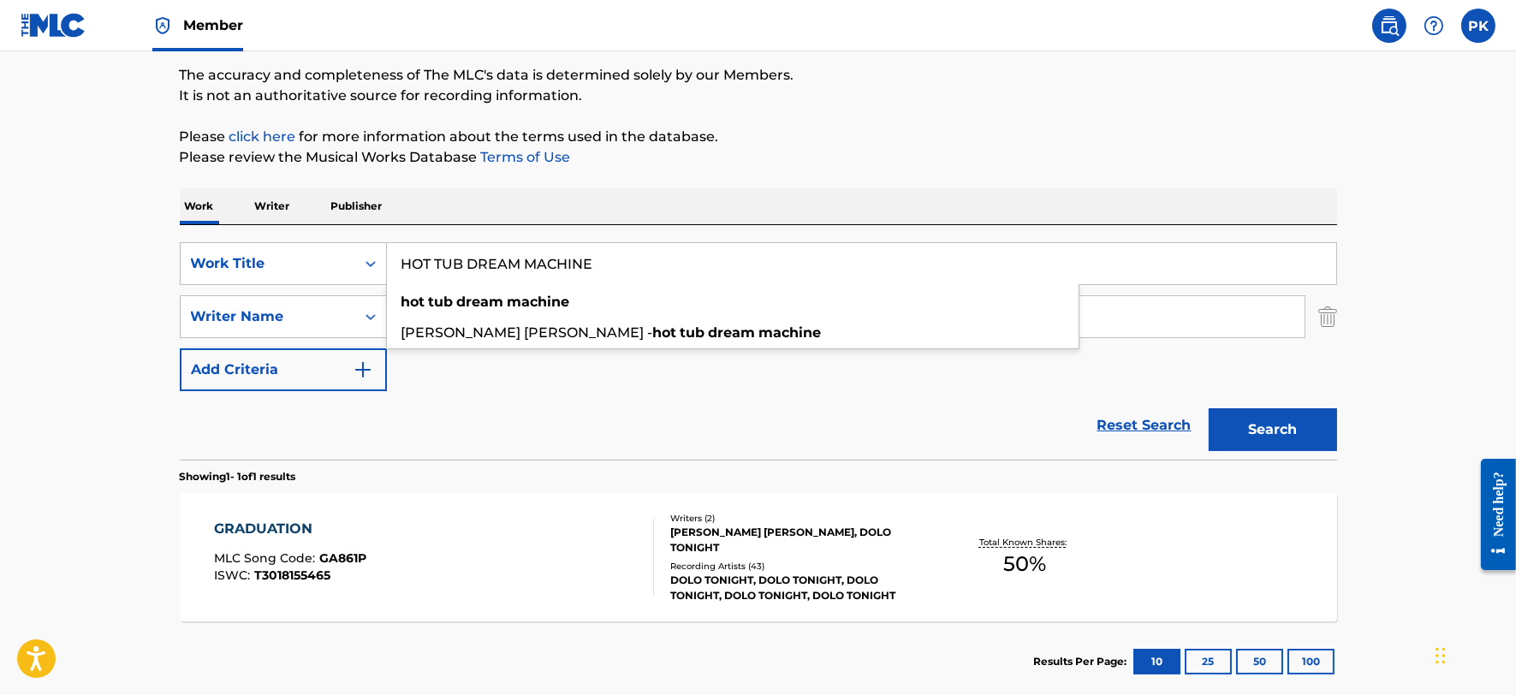
type input "HOT TUB DREAM MACHINE"
click at [1209, 408] on button "Search" at bounding box center [1273, 429] width 128 height 43
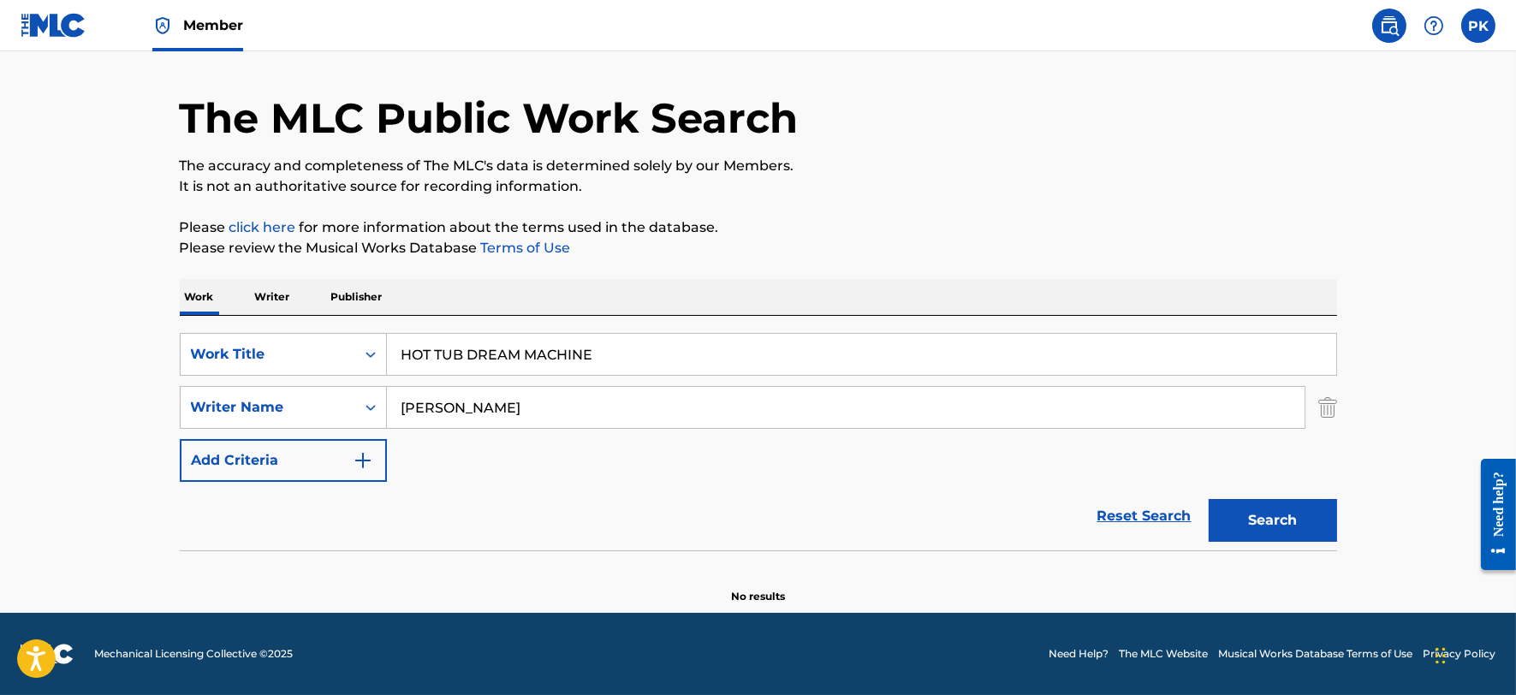
scroll to position [47, 0]
